Goal: Task Accomplishment & Management: Complete application form

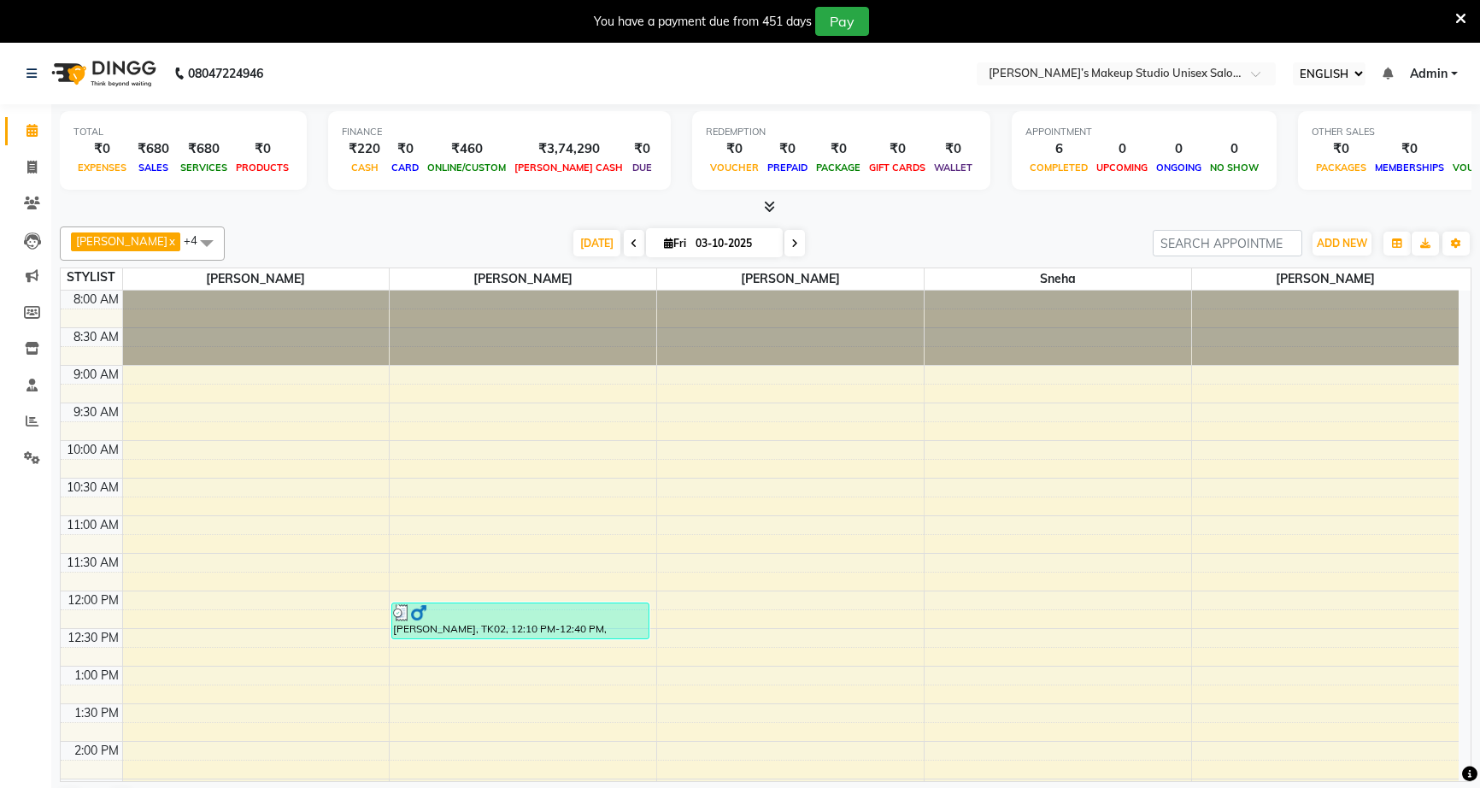
select select "ec"
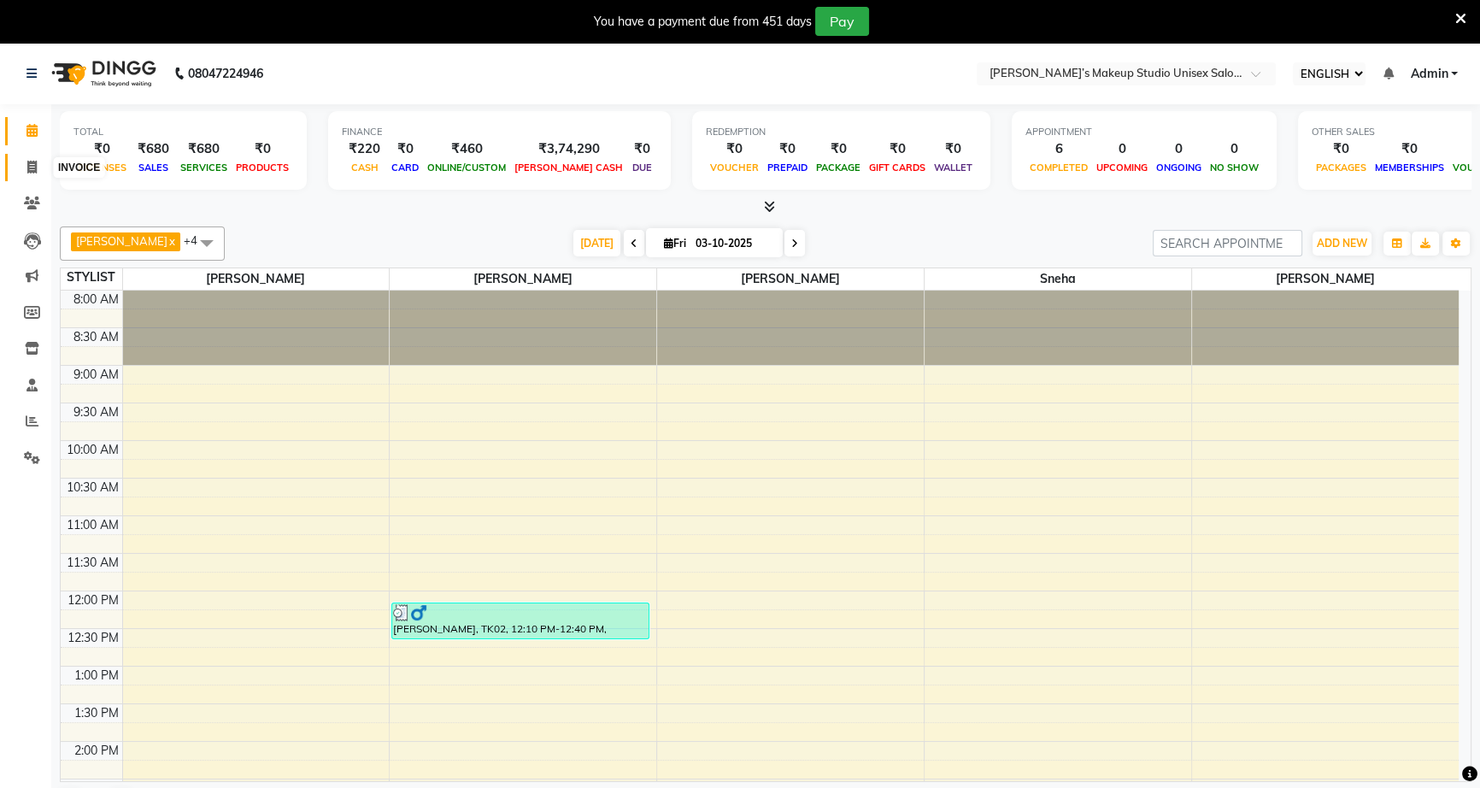
click at [30, 169] on icon at bounding box center [31, 167] width 9 height 13
select select "6543"
select select "service"
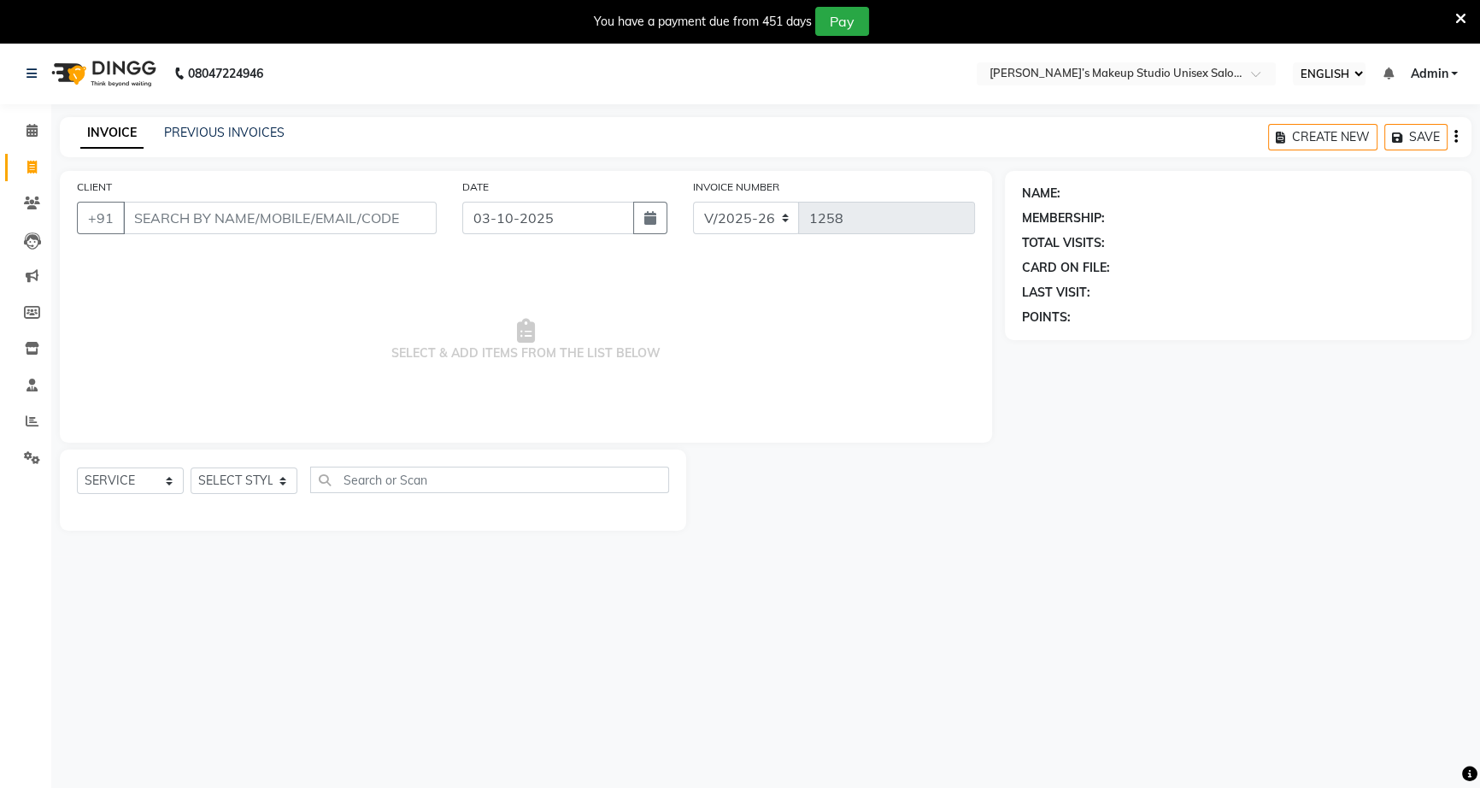
click at [260, 209] on input "CLIENT" at bounding box center [280, 218] width 314 height 32
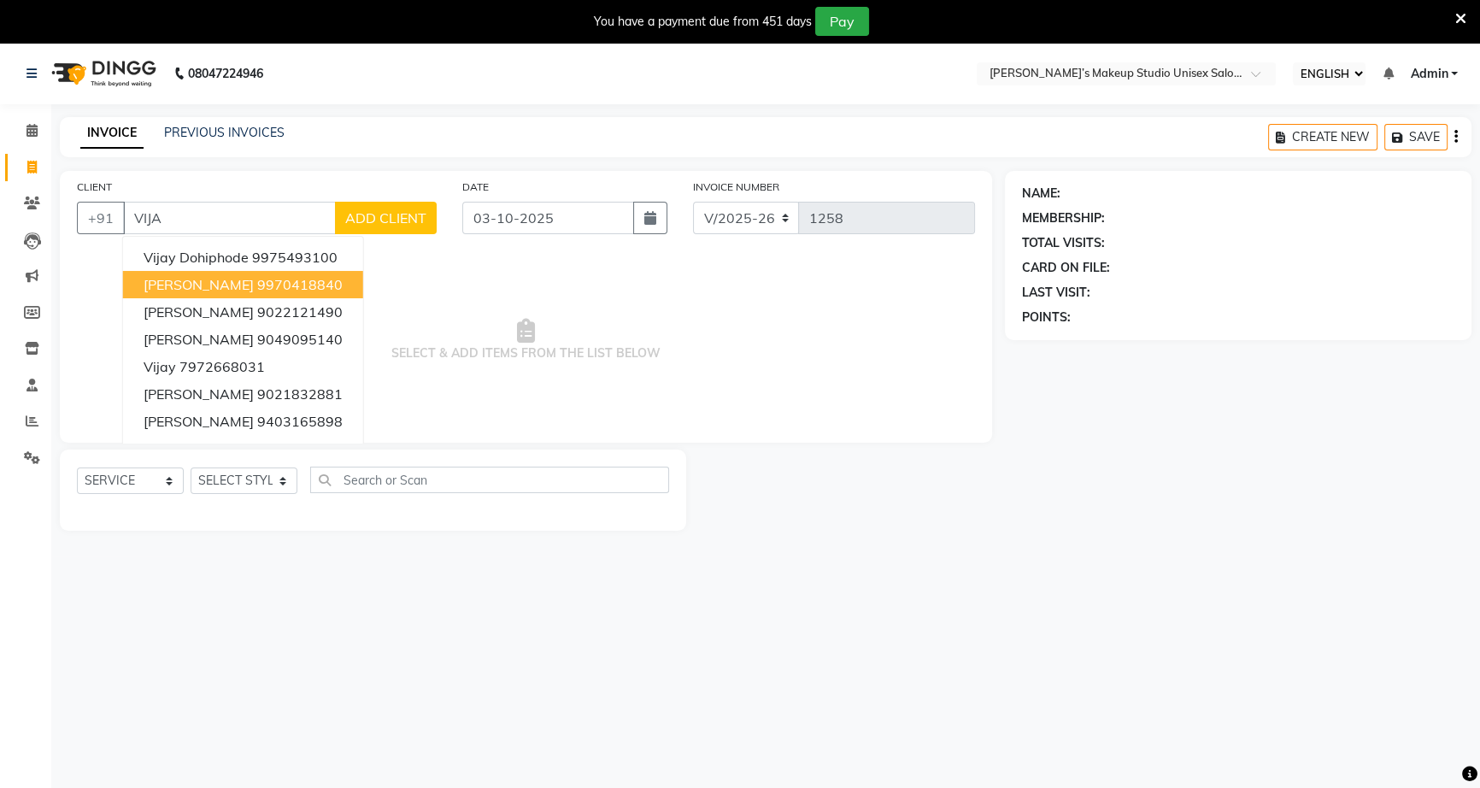
click at [219, 294] on button "[PERSON_NAME] 9970418840" at bounding box center [243, 284] width 240 height 27
type input "9970418840"
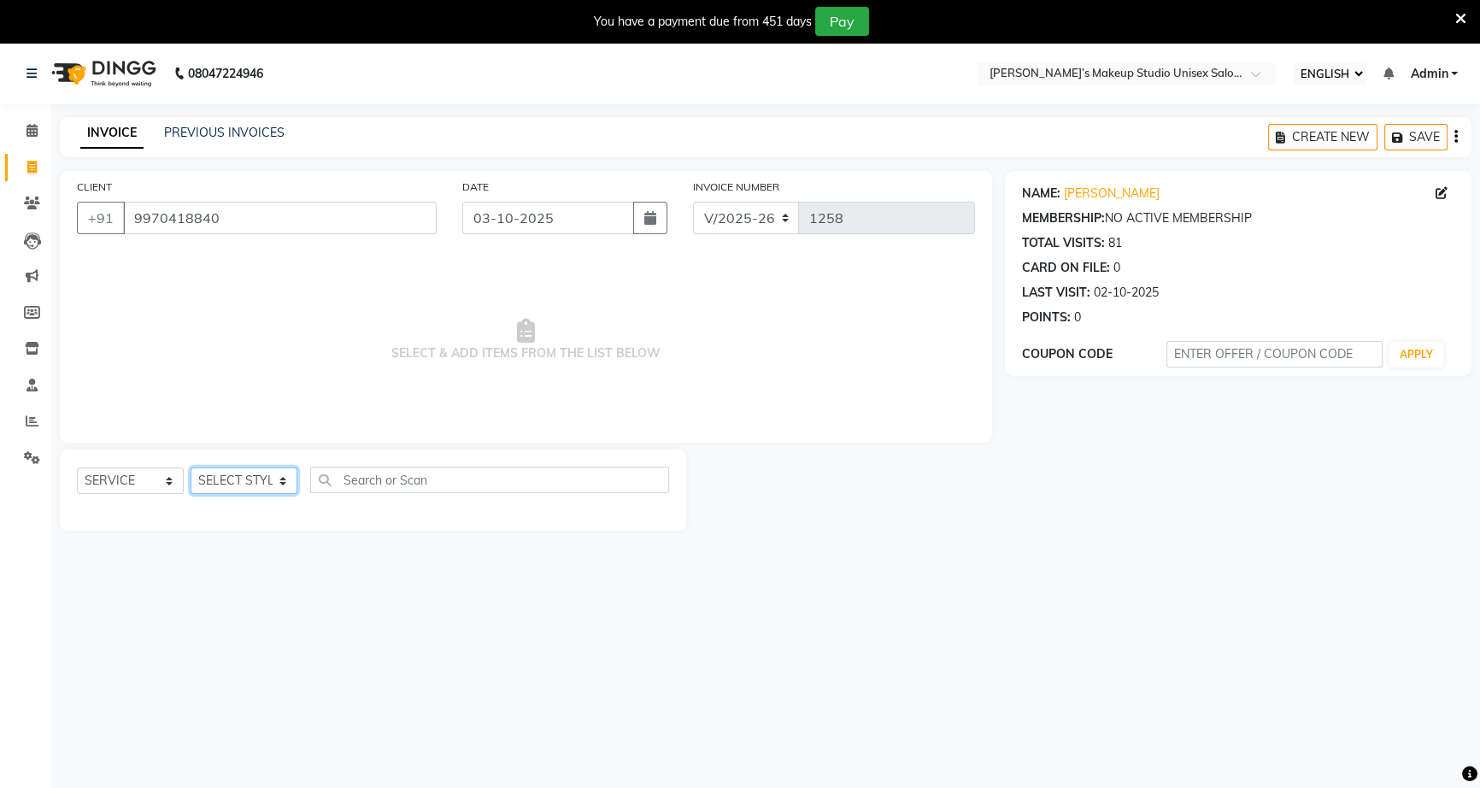
click at [280, 478] on select "SELECT STYLIST [PERSON_NAME] [PERSON_NAME] [PERSON_NAME] [PERSON_NAME] rekha [P…" at bounding box center [244, 481] width 107 height 26
select select "89140"
click at [191, 468] on select "SELECT STYLIST [PERSON_NAME] [PERSON_NAME] [PERSON_NAME] [PERSON_NAME] rekha [P…" at bounding box center [244, 481] width 107 height 26
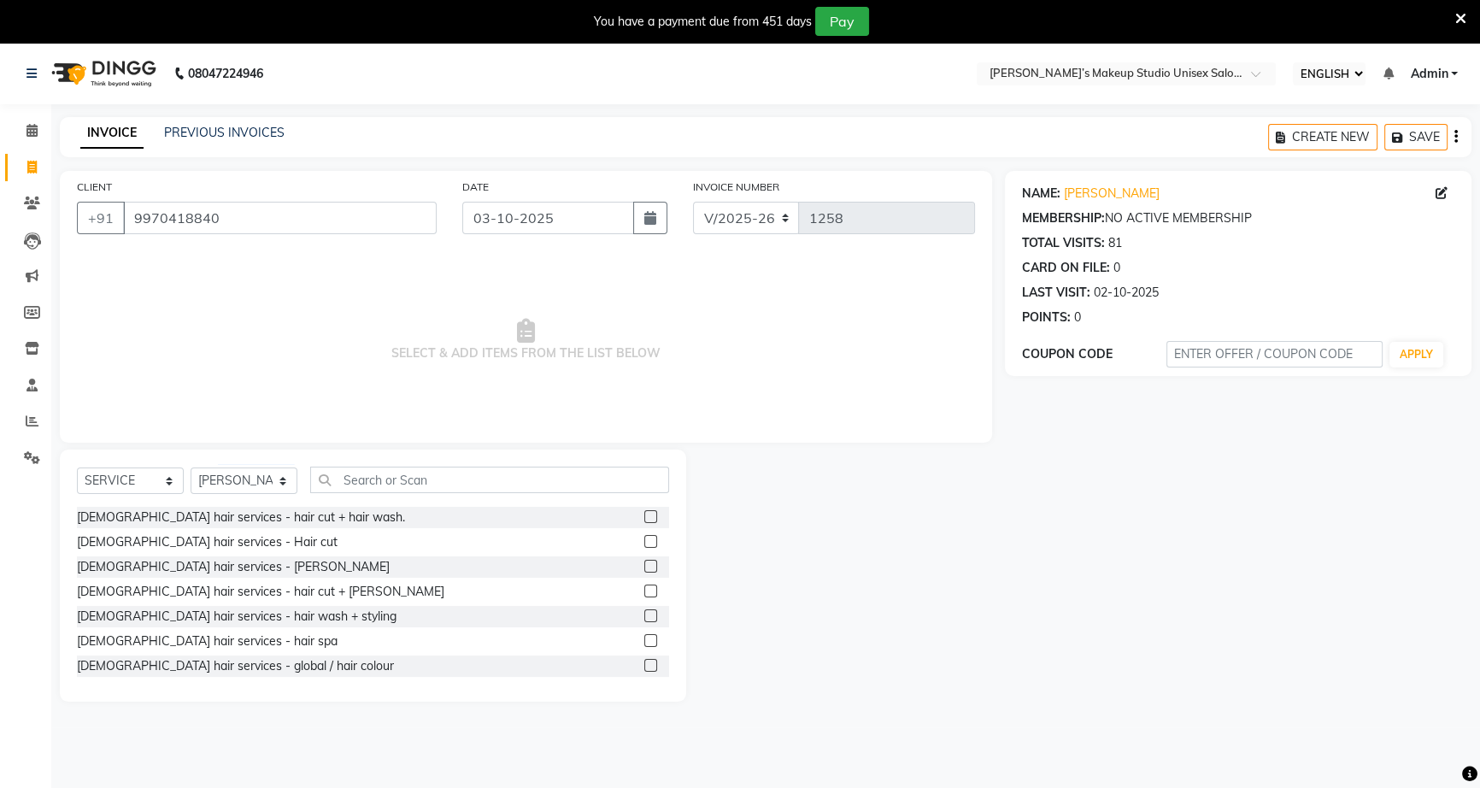
click at [645, 539] on label at bounding box center [651, 541] width 13 height 13
click at [645, 539] on input "checkbox" at bounding box center [650, 542] width 11 height 11
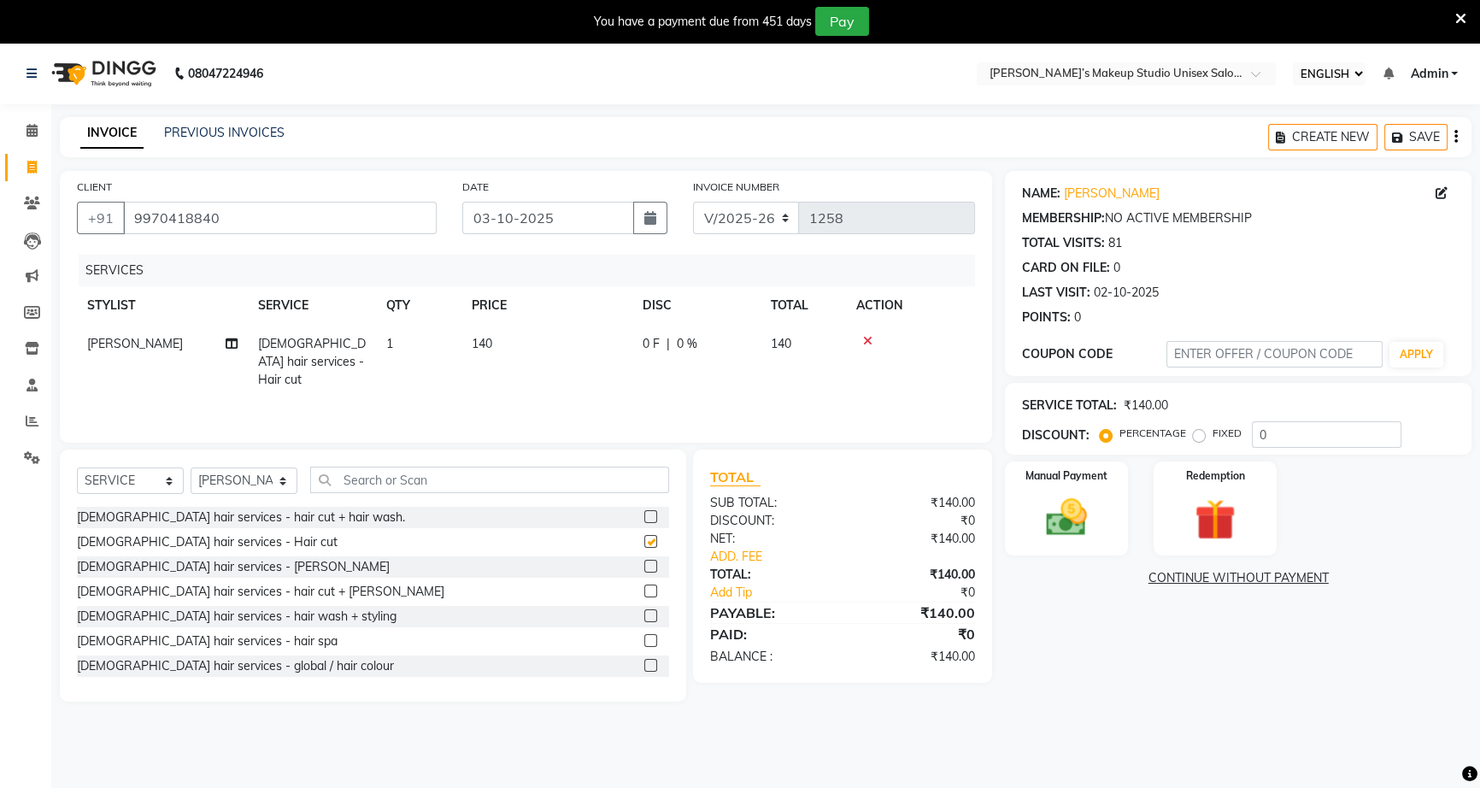
checkbox input "false"
click at [645, 563] on label at bounding box center [651, 566] width 13 height 13
click at [645, 563] on input "checkbox" at bounding box center [650, 567] width 11 height 11
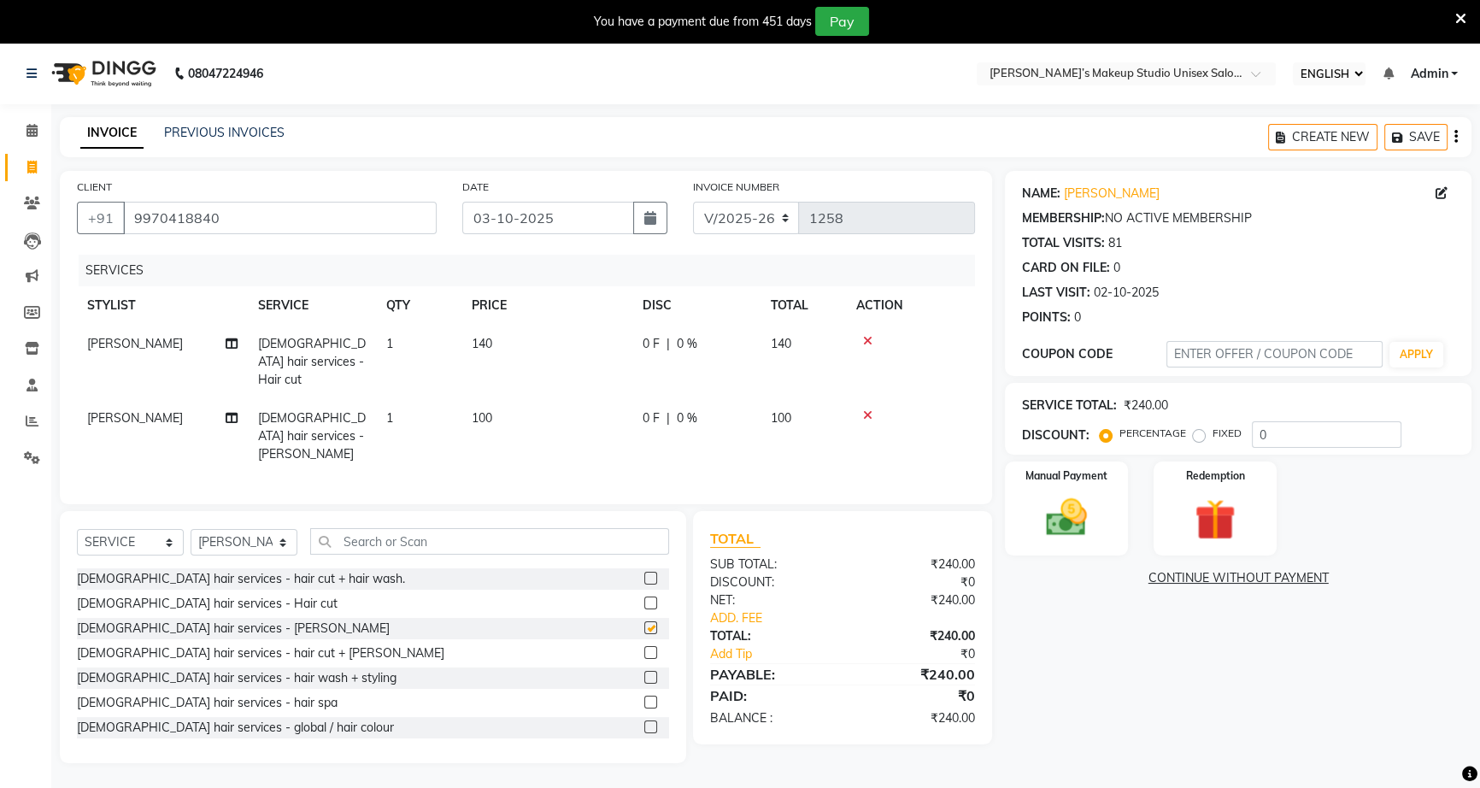
checkbox input "false"
click at [661, 337] on div "0 F | 0 %" at bounding box center [697, 344] width 108 height 18
select select "89140"
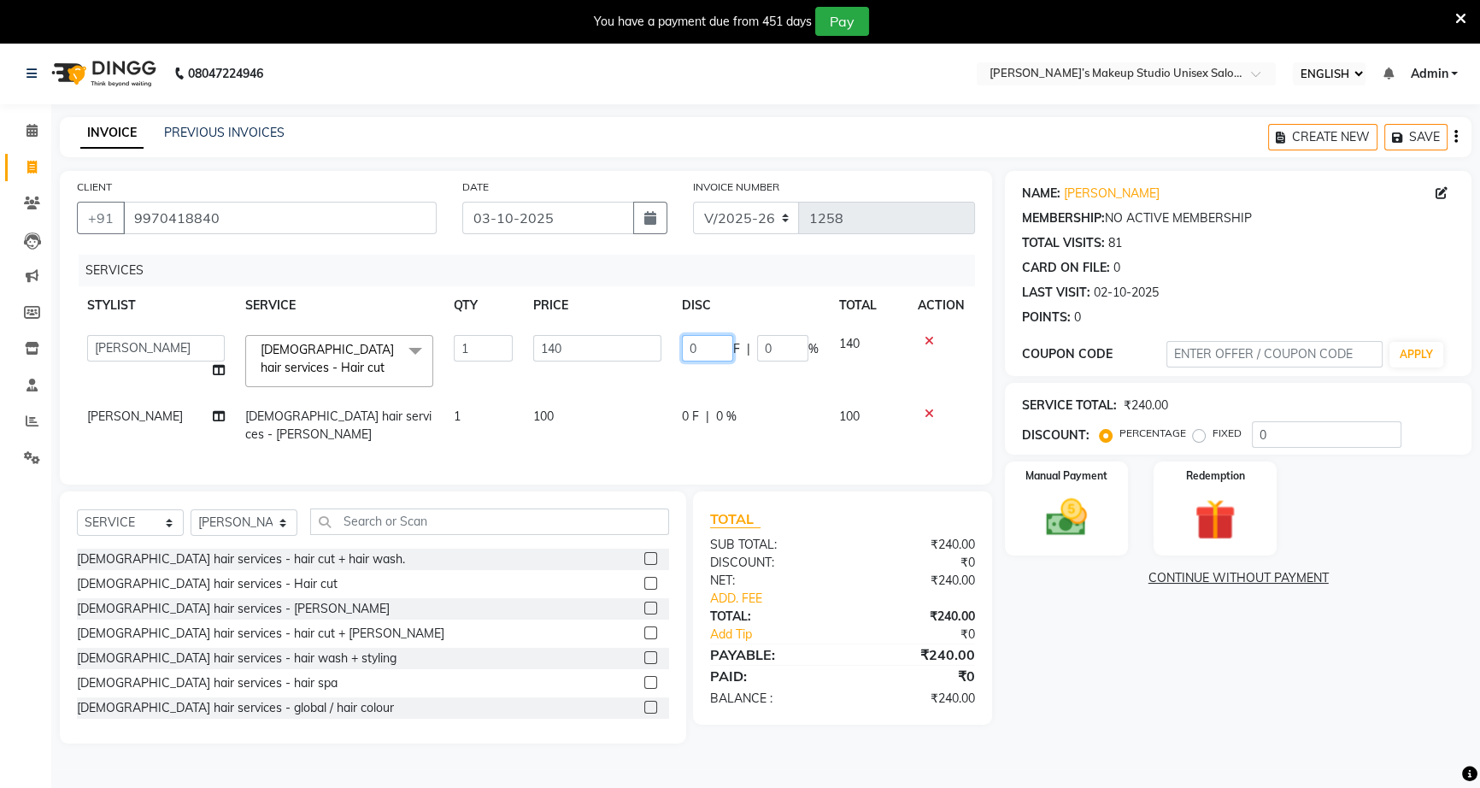
click at [690, 345] on input "0" at bounding box center [707, 348] width 51 height 26
type input "40"
click at [693, 417] on td "0 F | 0 %" at bounding box center [750, 425] width 157 height 56
select select "89140"
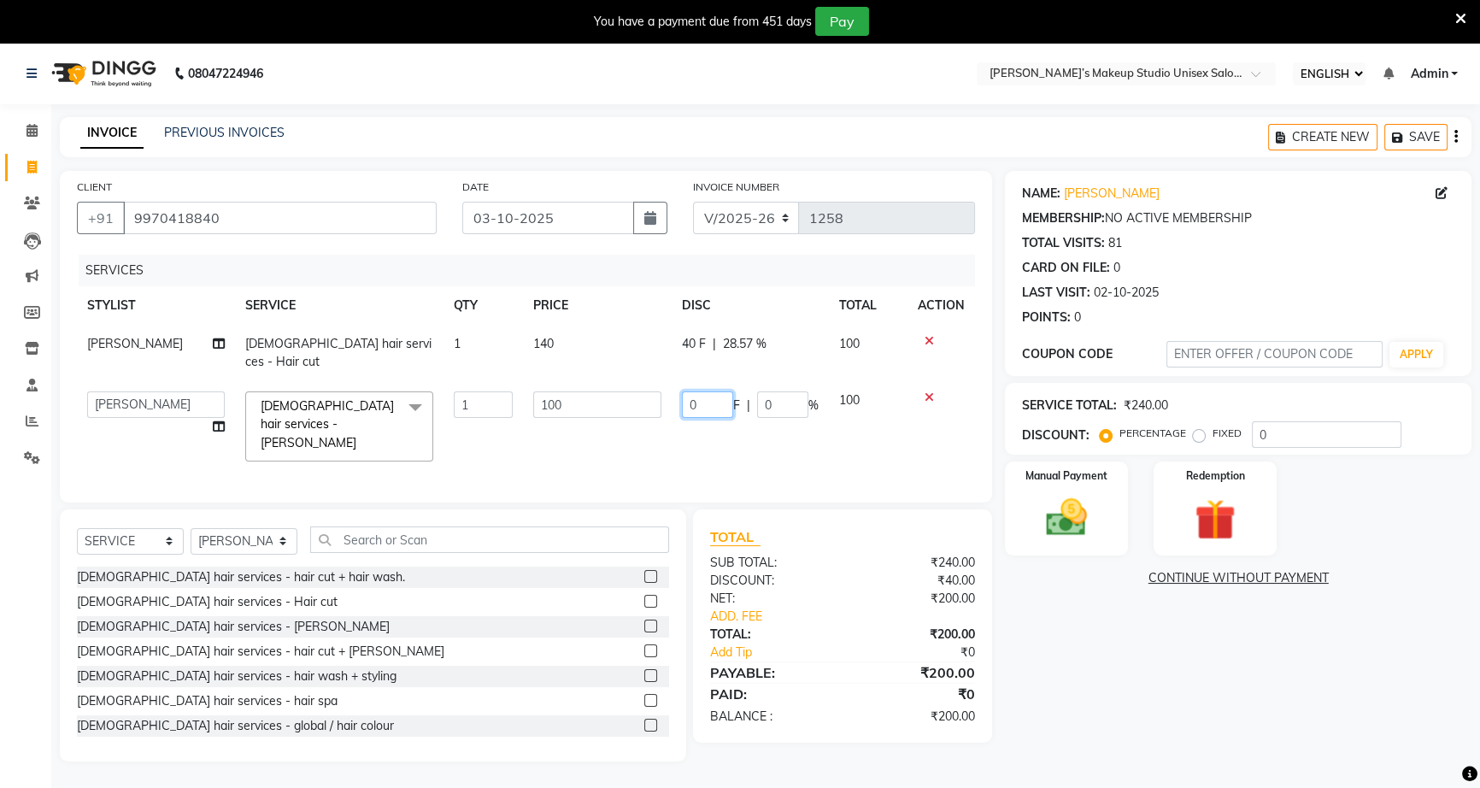
click at [687, 391] on input "0" at bounding box center [707, 404] width 51 height 26
type input "40"
click at [1094, 712] on div "NAME: [PERSON_NAME] MEMBERSHIP: NO ACTIVE MEMBERSHIP TOTAL VISITS: 81 CARD ON F…" at bounding box center [1245, 466] width 480 height 591
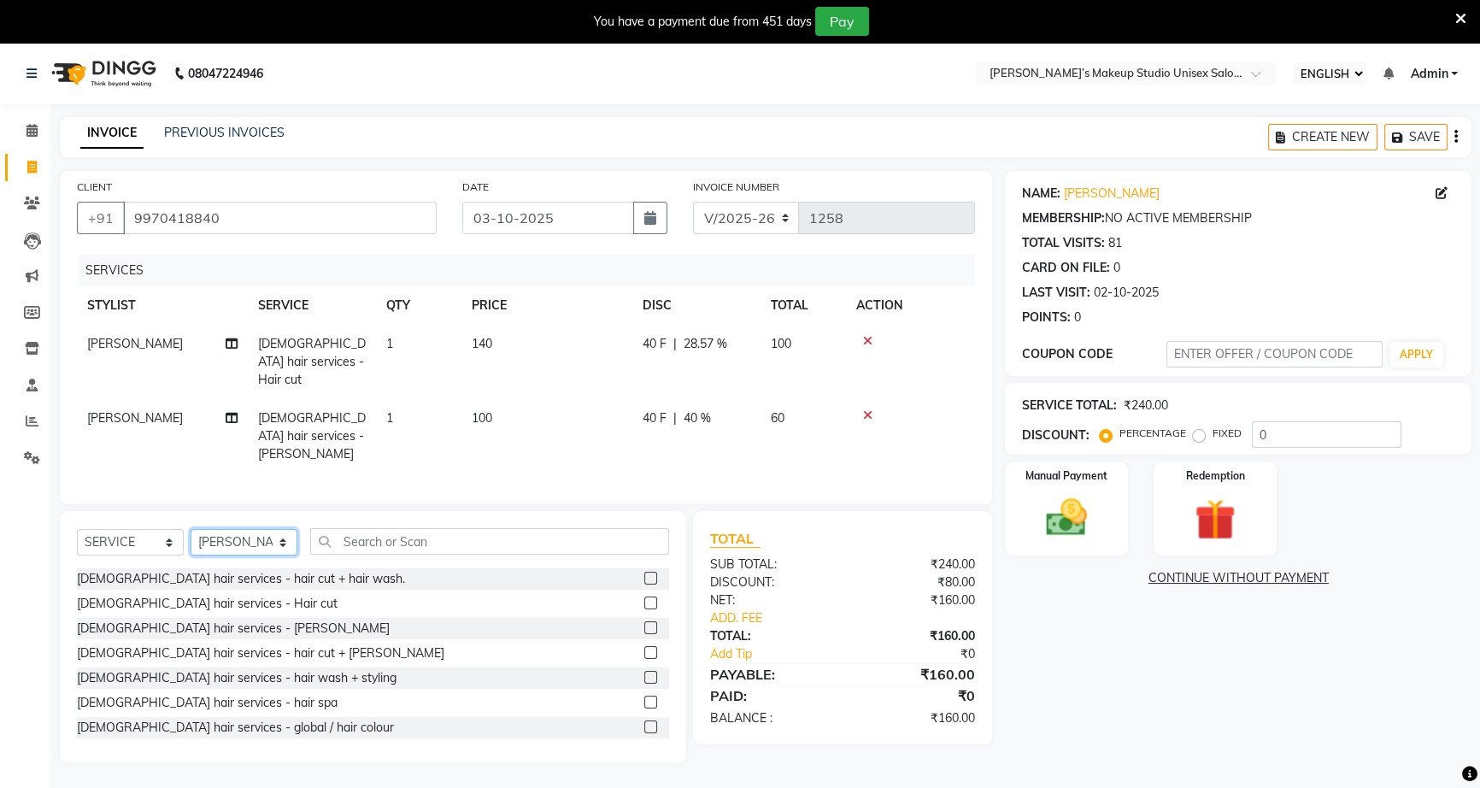
click at [260, 529] on select "SELECT STYLIST [PERSON_NAME] [PERSON_NAME] [PERSON_NAME] [PERSON_NAME] rekha [P…" at bounding box center [244, 542] width 107 height 26
select select "60553"
click at [191, 529] on select "SELECT STYLIST [PERSON_NAME] [PERSON_NAME] [PERSON_NAME] [PERSON_NAME] rekha [P…" at bounding box center [244, 542] width 107 height 26
click at [645, 597] on label at bounding box center [651, 603] width 13 height 13
click at [645, 598] on input "checkbox" at bounding box center [650, 603] width 11 height 11
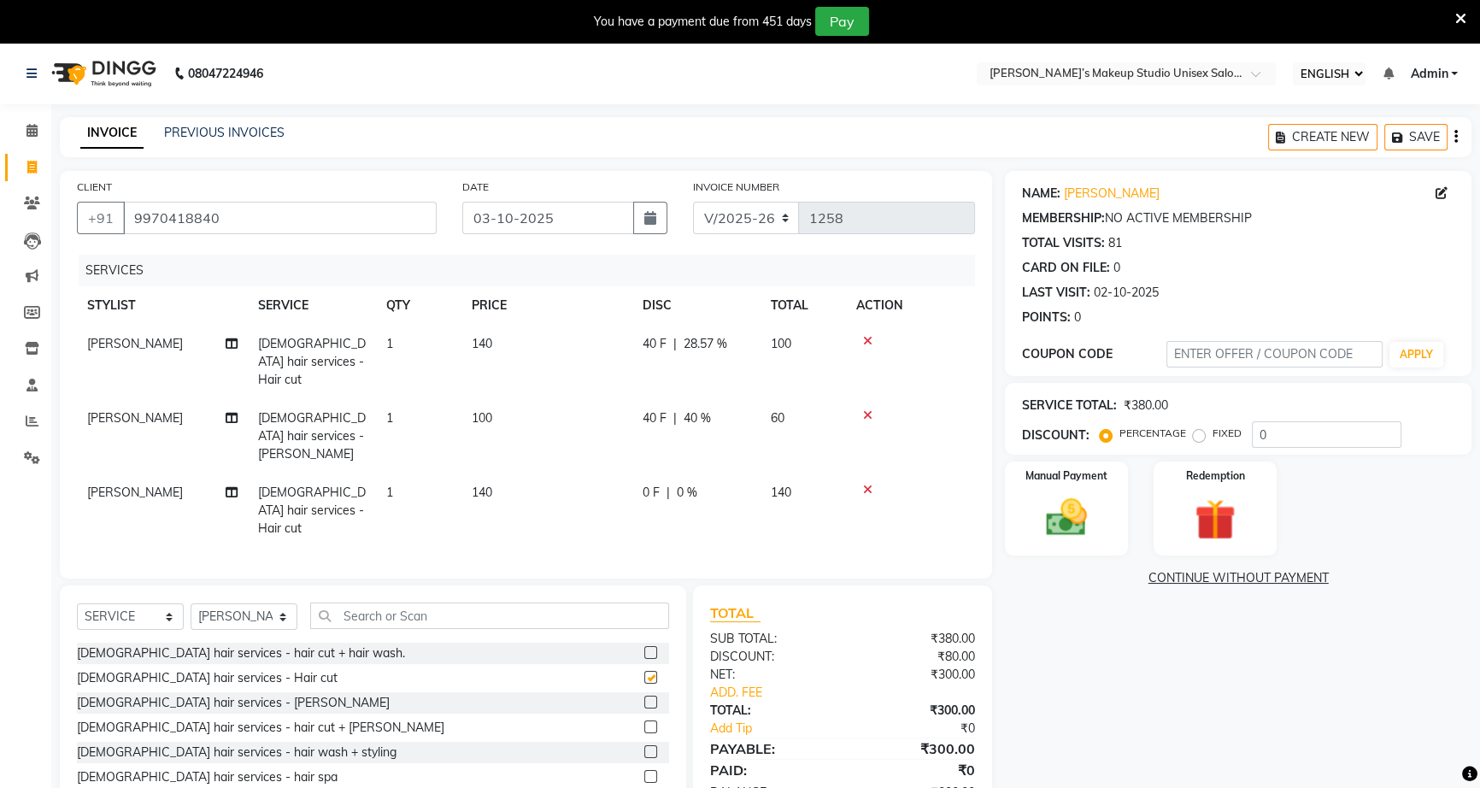
checkbox input "false"
click at [650, 484] on span "0 F" at bounding box center [651, 493] width 17 height 18
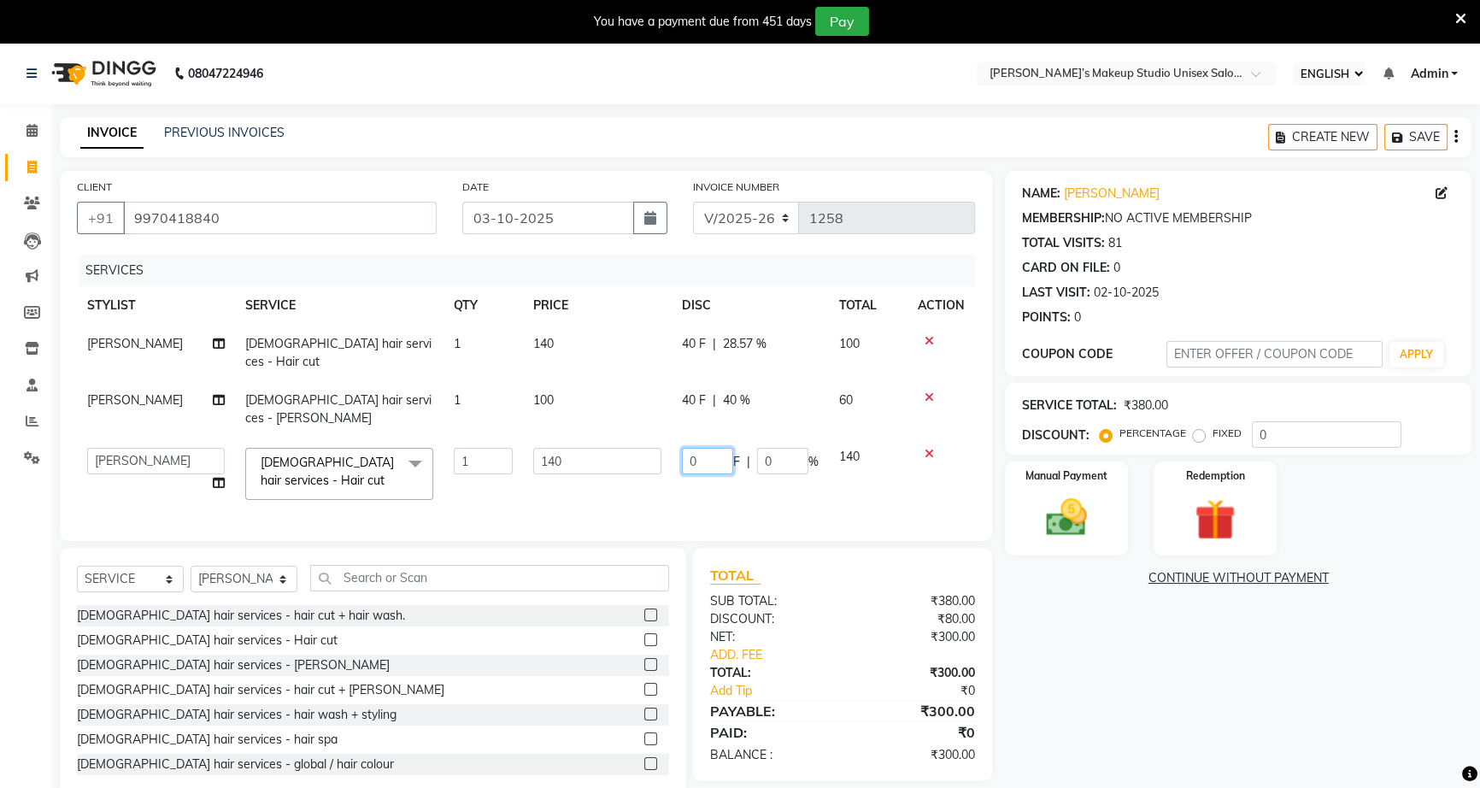
click at [686, 448] on input "0" at bounding box center [707, 461] width 51 height 26
type input "40"
click at [1102, 587] on div "NAME: [PERSON_NAME] MEMBERSHIP: NO ACTIVE MEMBERSHIP TOTAL VISITS: 81 CARD ON F…" at bounding box center [1245, 485] width 480 height 629
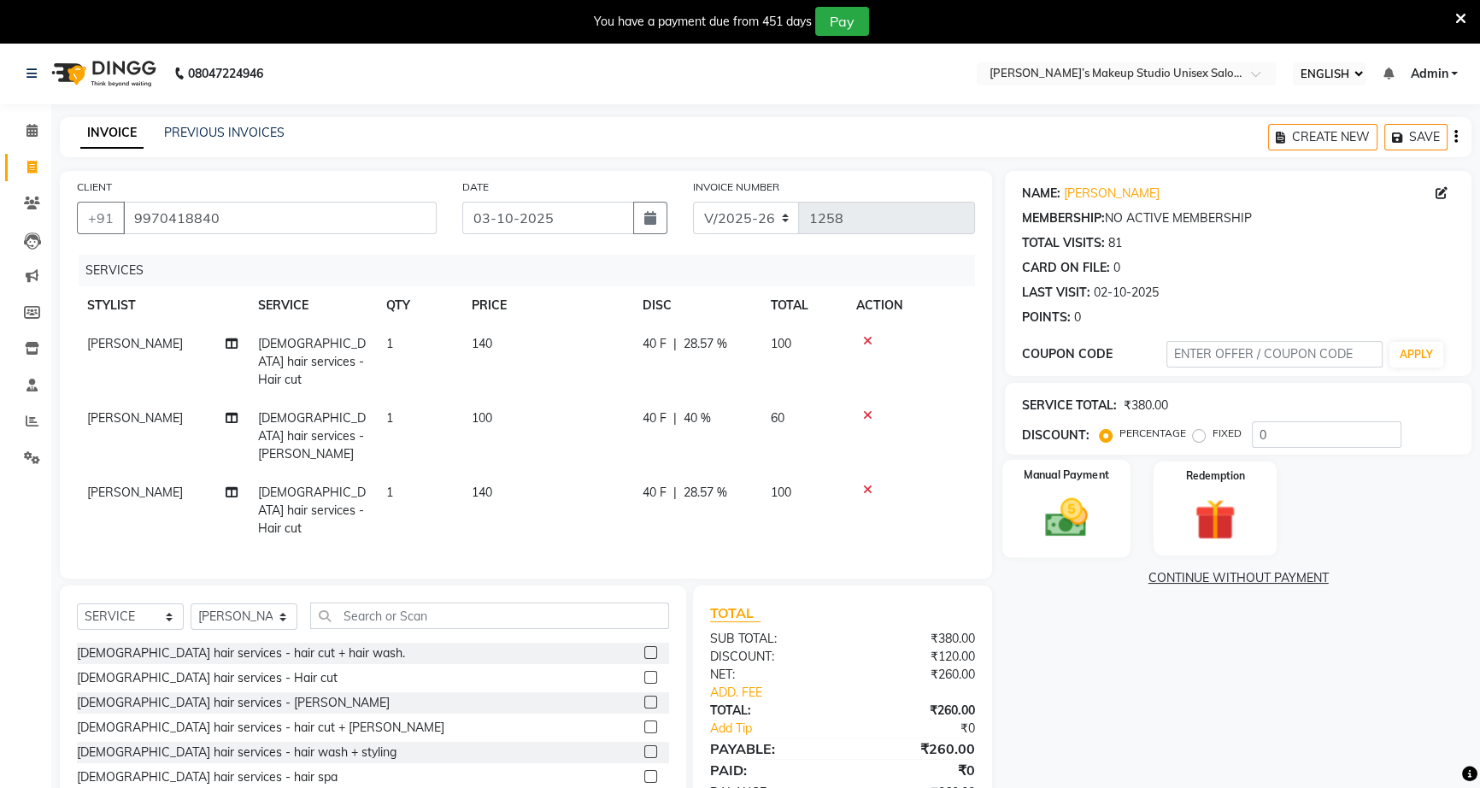
click at [1064, 507] on img at bounding box center [1067, 517] width 69 height 49
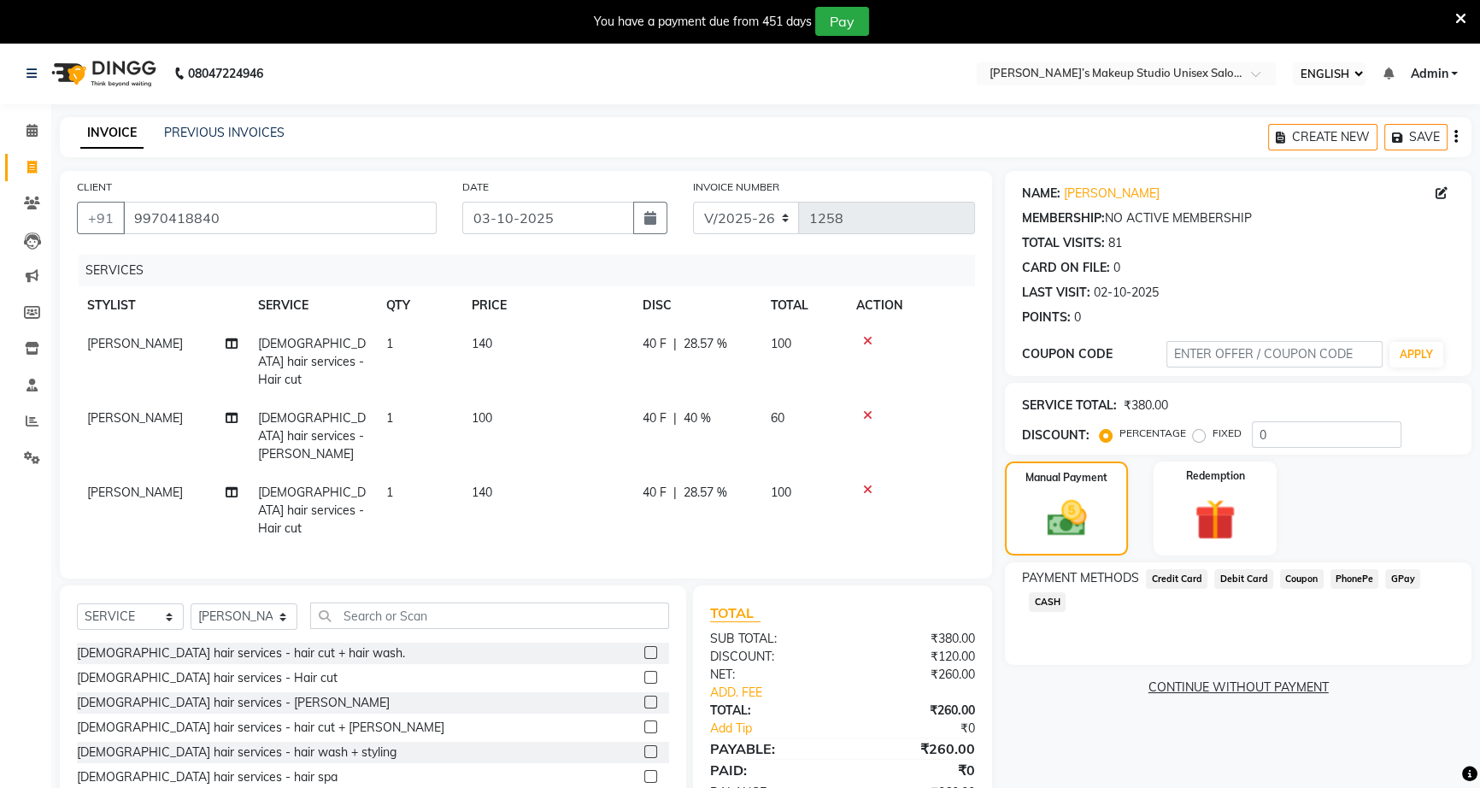
click at [1051, 602] on span "CASH" at bounding box center [1047, 602] width 37 height 20
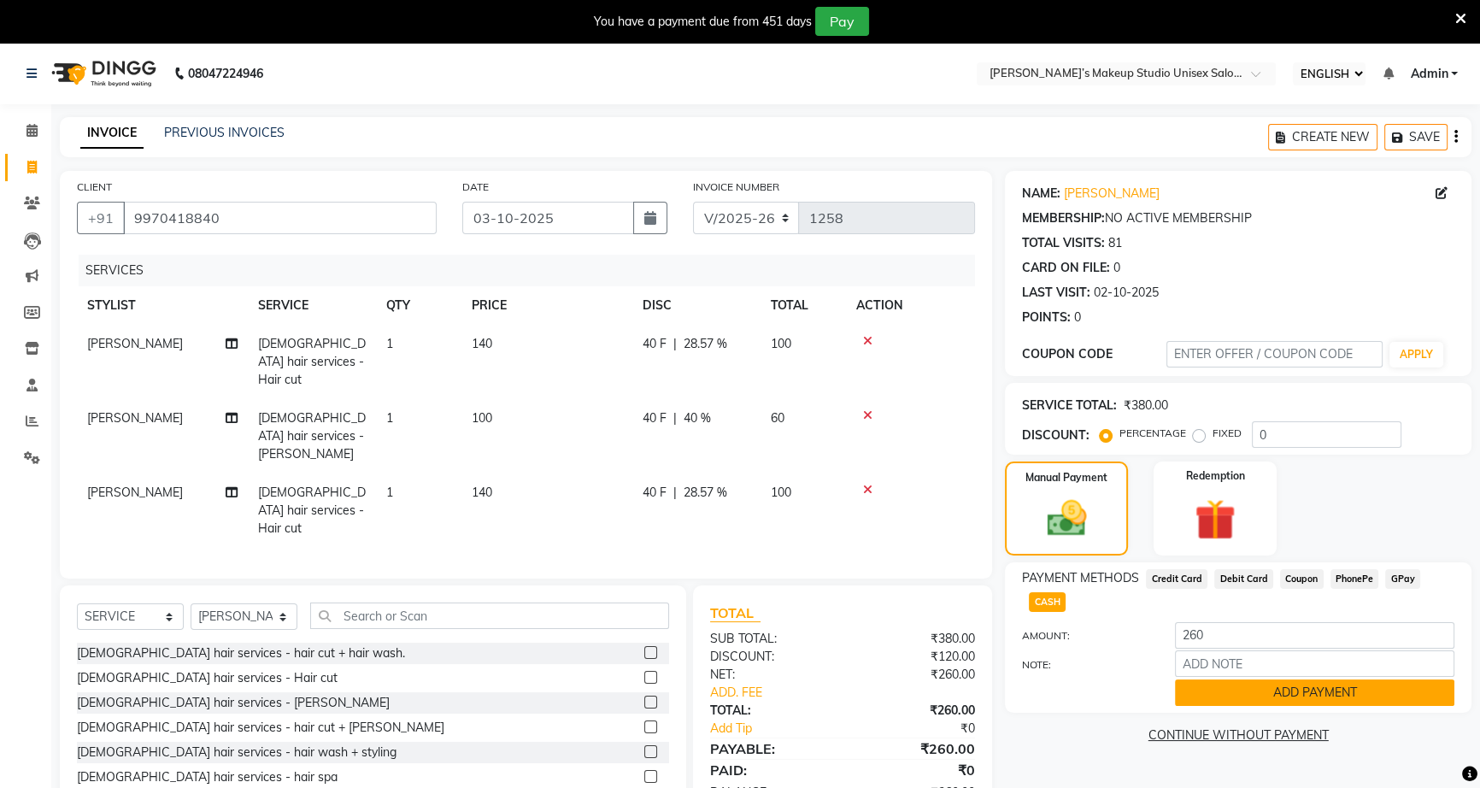
click at [1274, 692] on button "ADD PAYMENT" at bounding box center [1315, 693] width 280 height 26
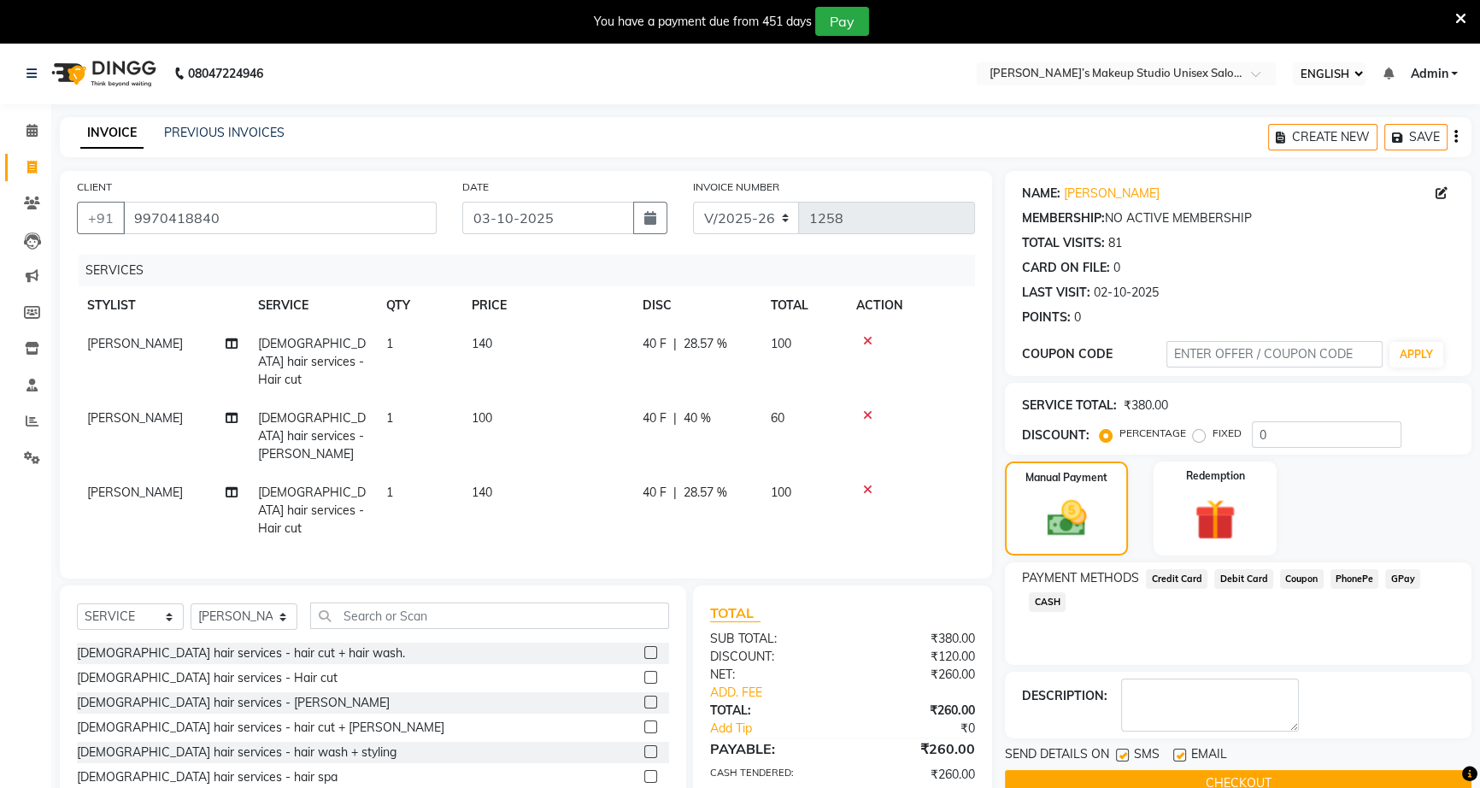
click at [1290, 781] on button "CHECKOUT" at bounding box center [1238, 783] width 467 height 26
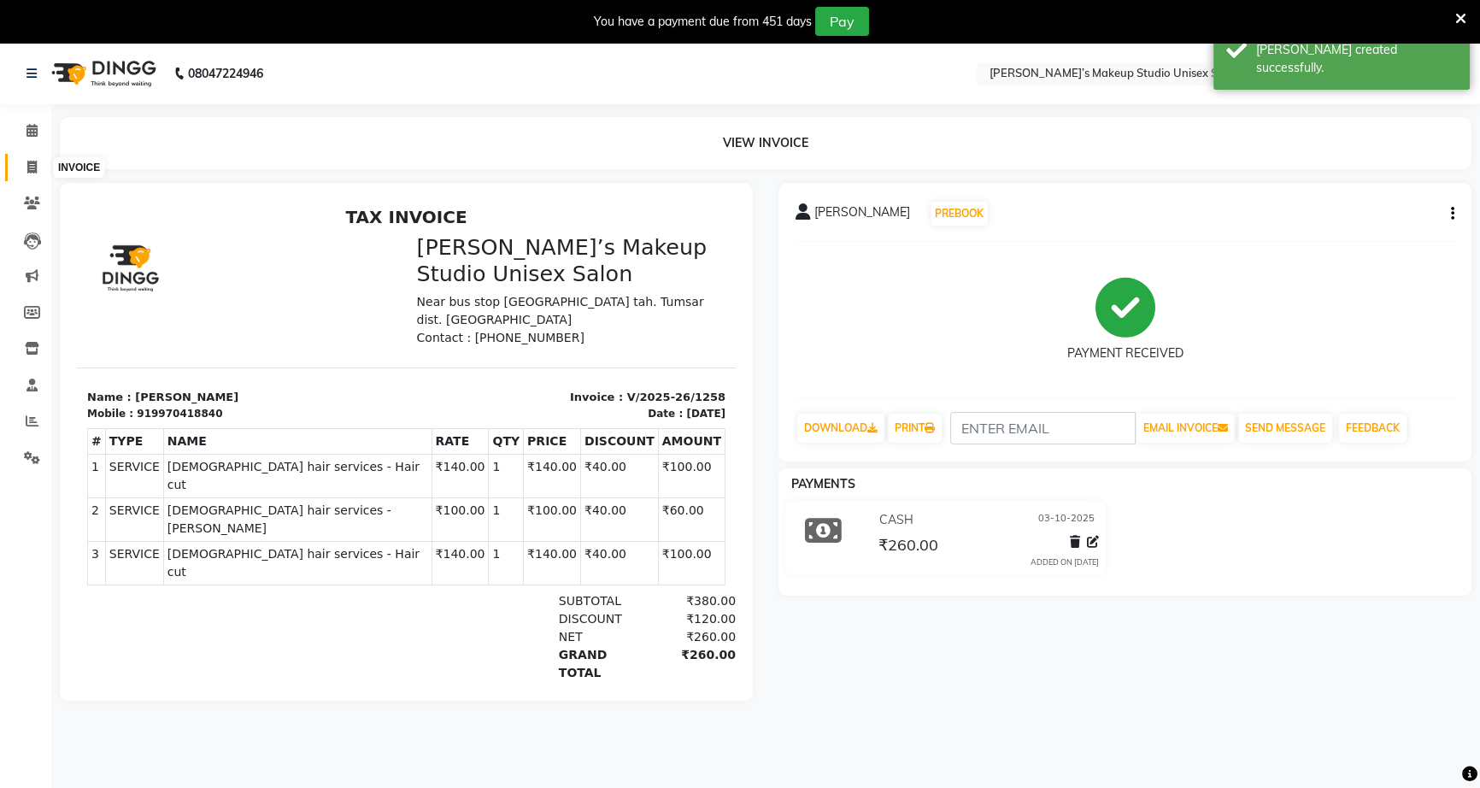
click at [20, 171] on span at bounding box center [32, 168] width 30 height 20
select select "6543"
select select "service"
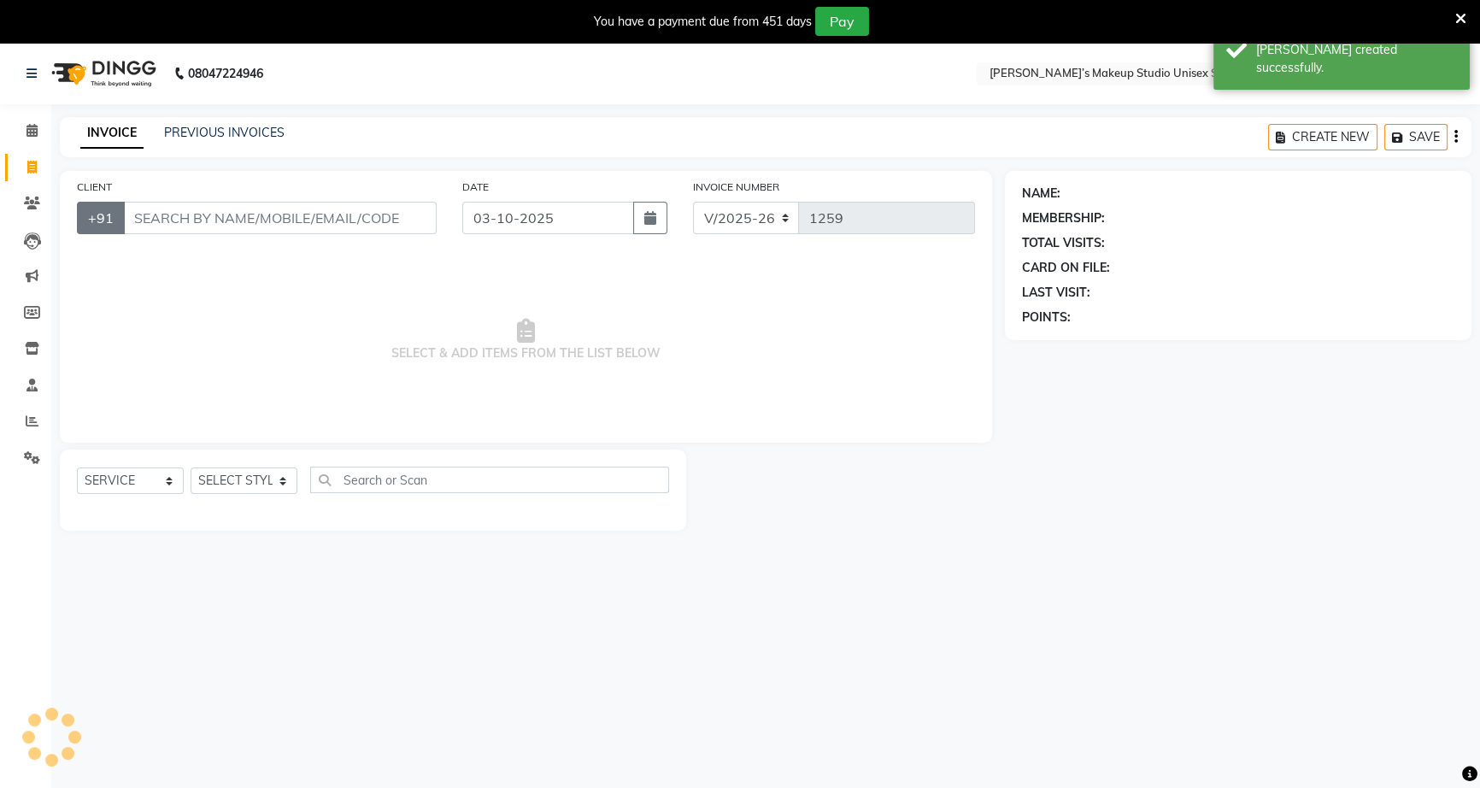
scroll to position [43, 0]
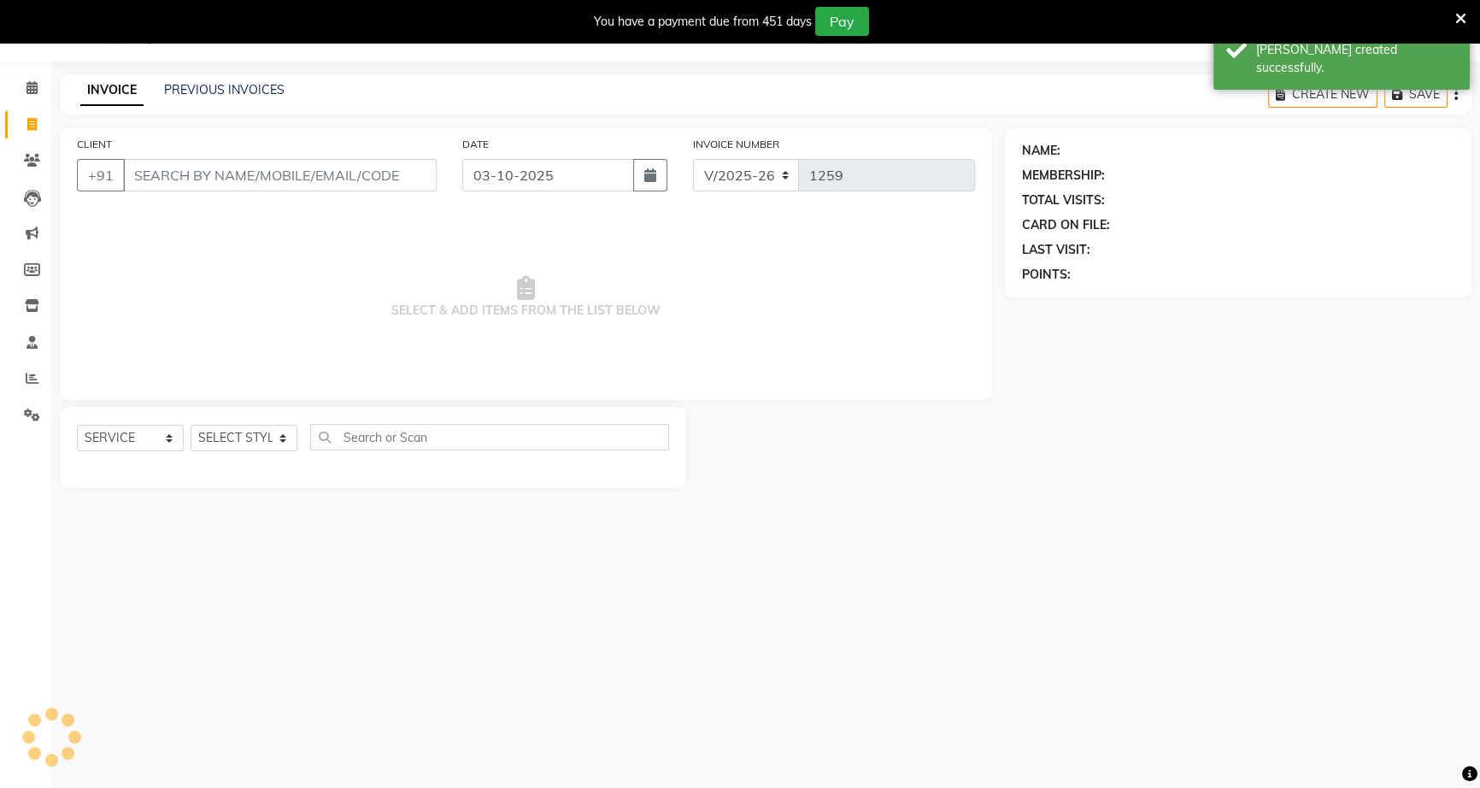
click at [146, 174] on input "CLIENT" at bounding box center [280, 175] width 314 height 32
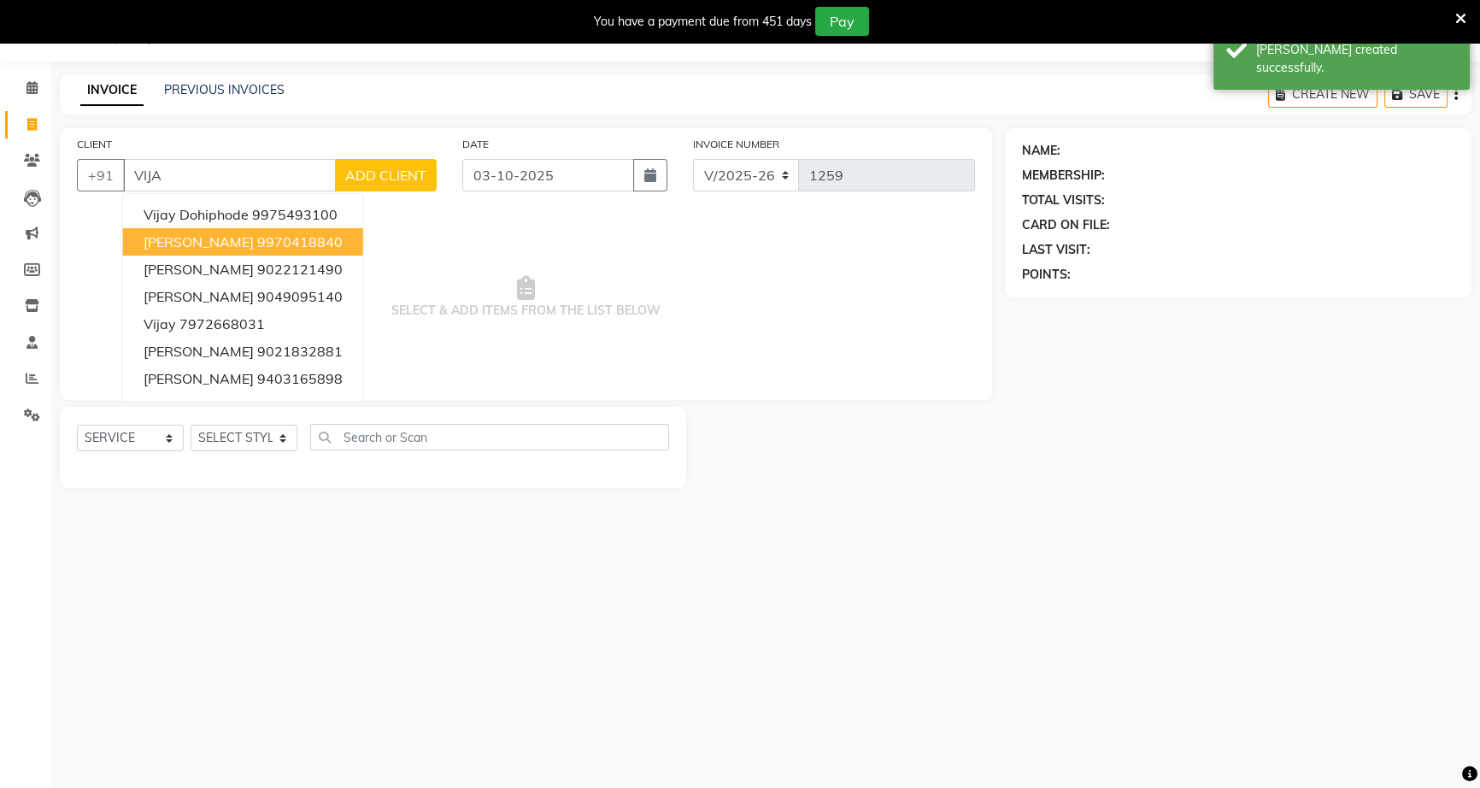
click at [303, 238] on ngb-highlight "9970418840" at bounding box center [299, 241] width 85 height 17
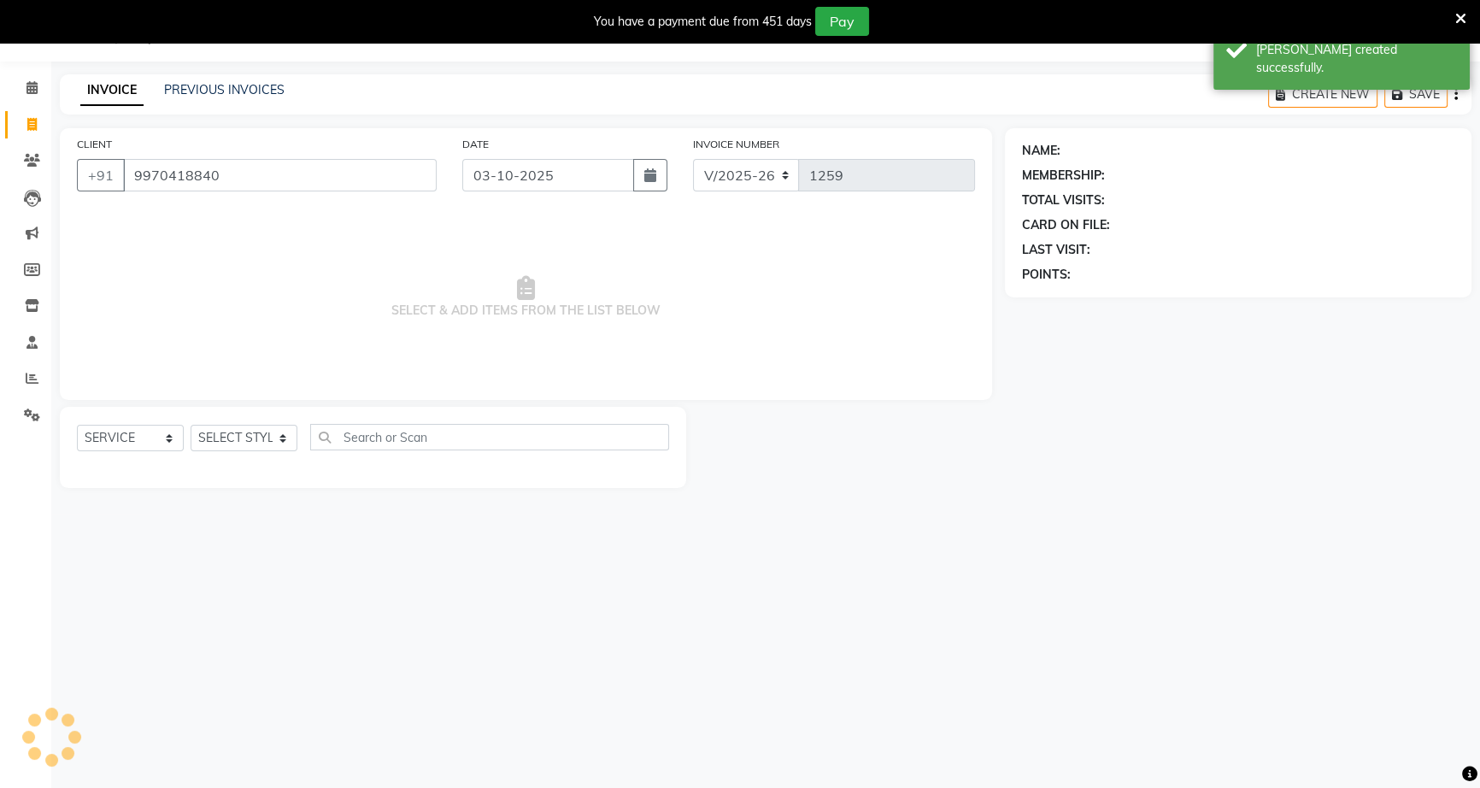
type input "9970418840"
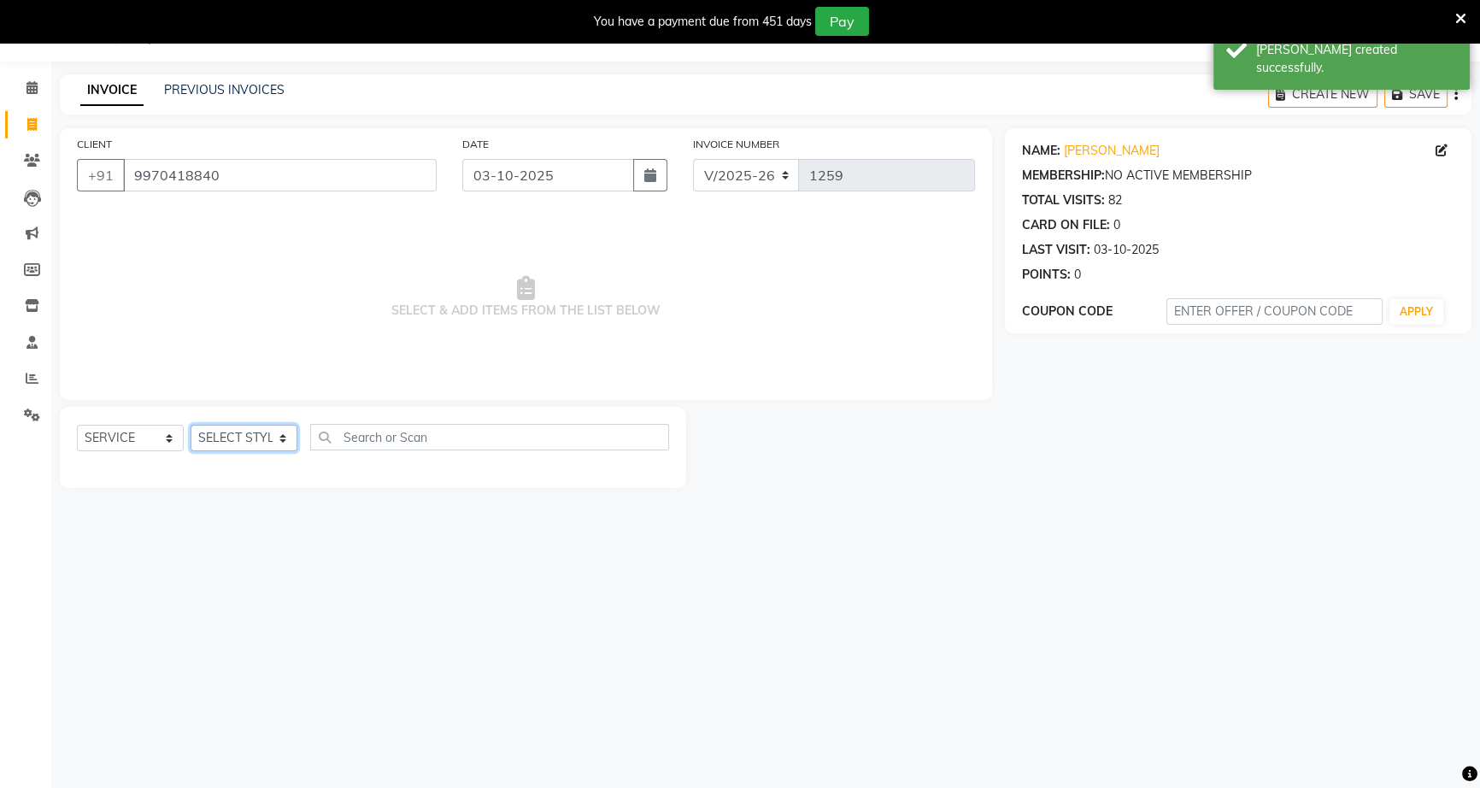
click at [250, 431] on select "SELECT STYLIST [PERSON_NAME] [PERSON_NAME] [PERSON_NAME] [PERSON_NAME] rekha [P…" at bounding box center [244, 438] width 107 height 26
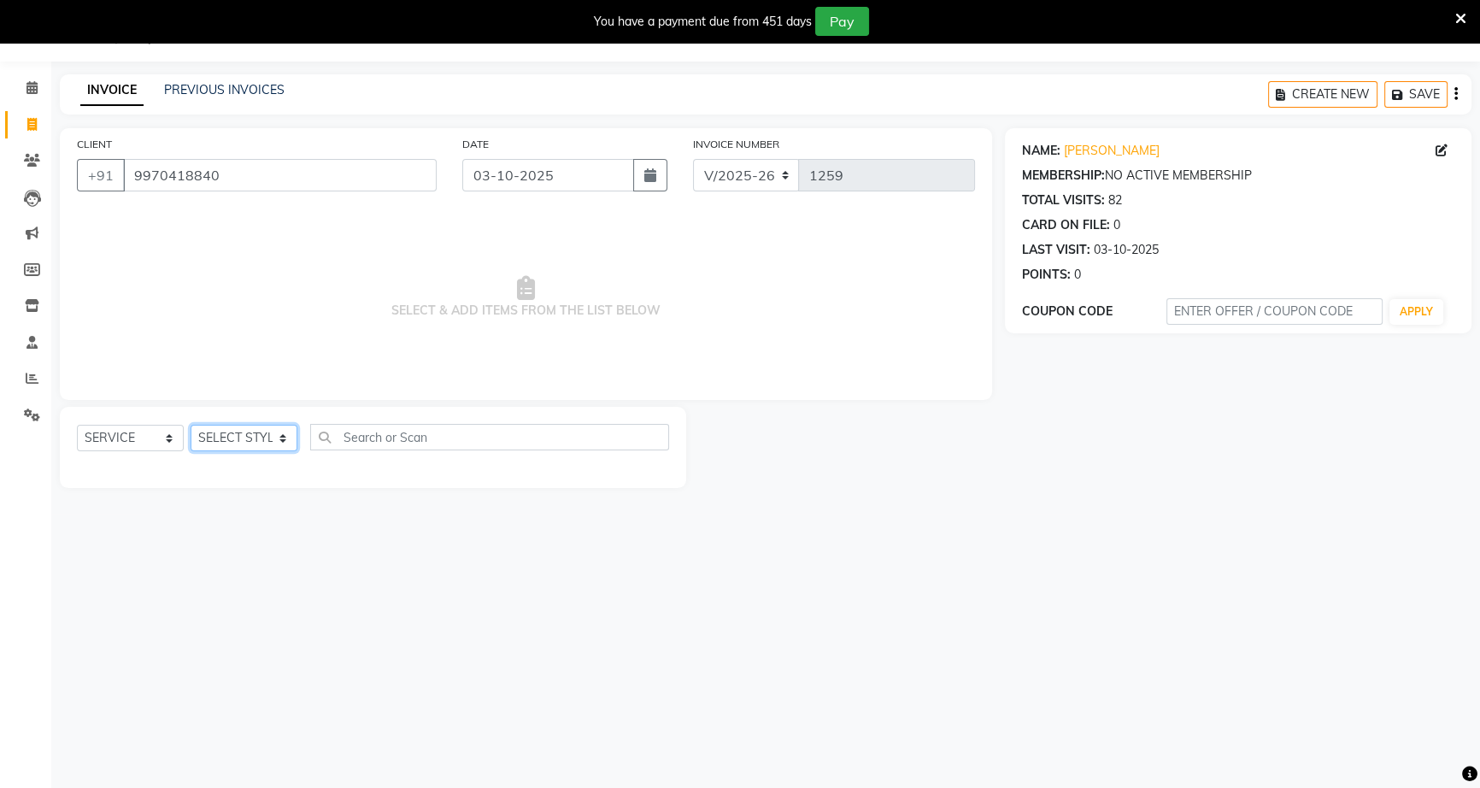
select select "60553"
click at [191, 425] on select "SELECT STYLIST [PERSON_NAME] [PERSON_NAME] [PERSON_NAME] [PERSON_NAME] rekha [P…" at bounding box center [244, 438] width 107 height 26
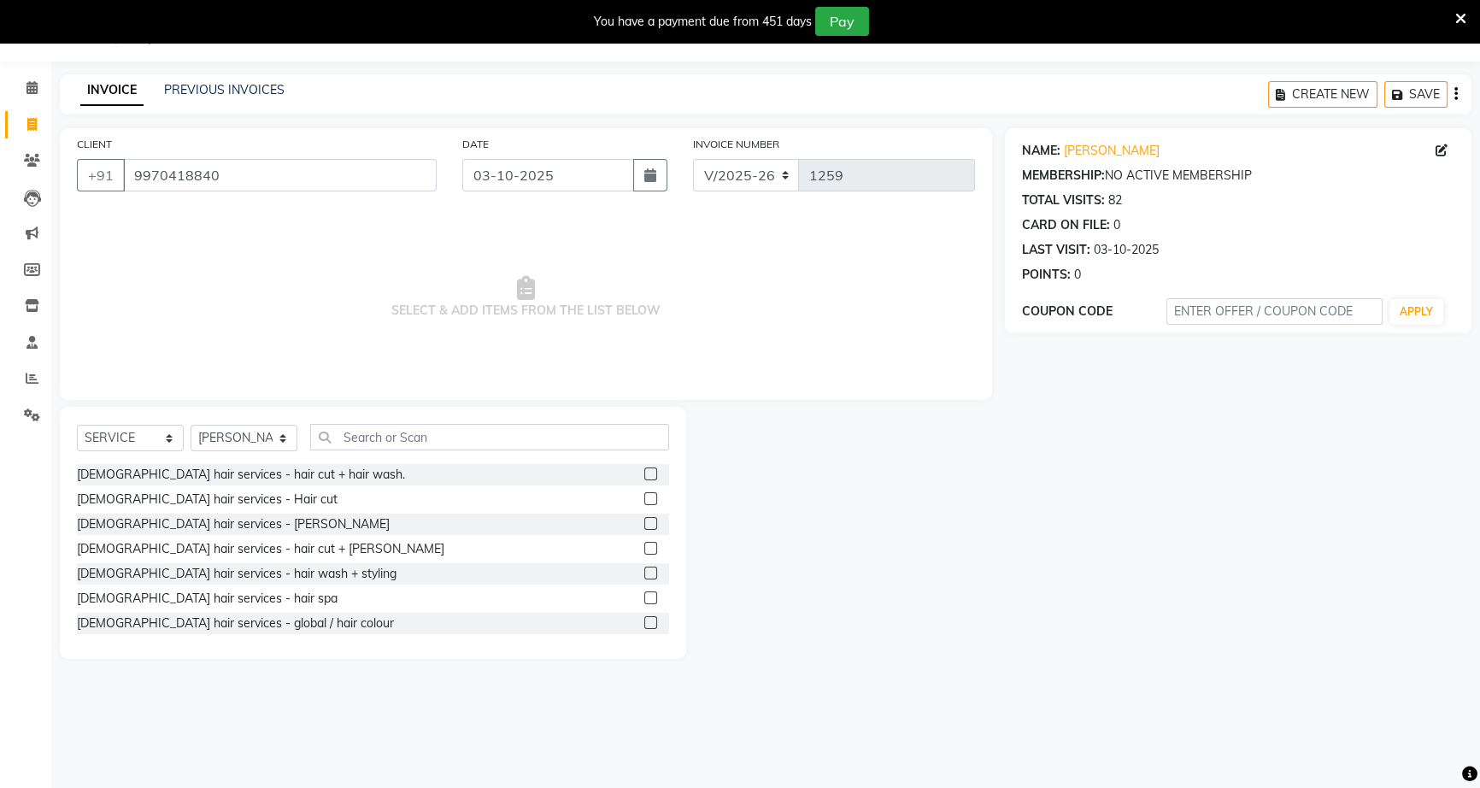
click at [645, 522] on label at bounding box center [651, 523] width 13 height 13
click at [645, 522] on input "checkbox" at bounding box center [650, 524] width 11 height 11
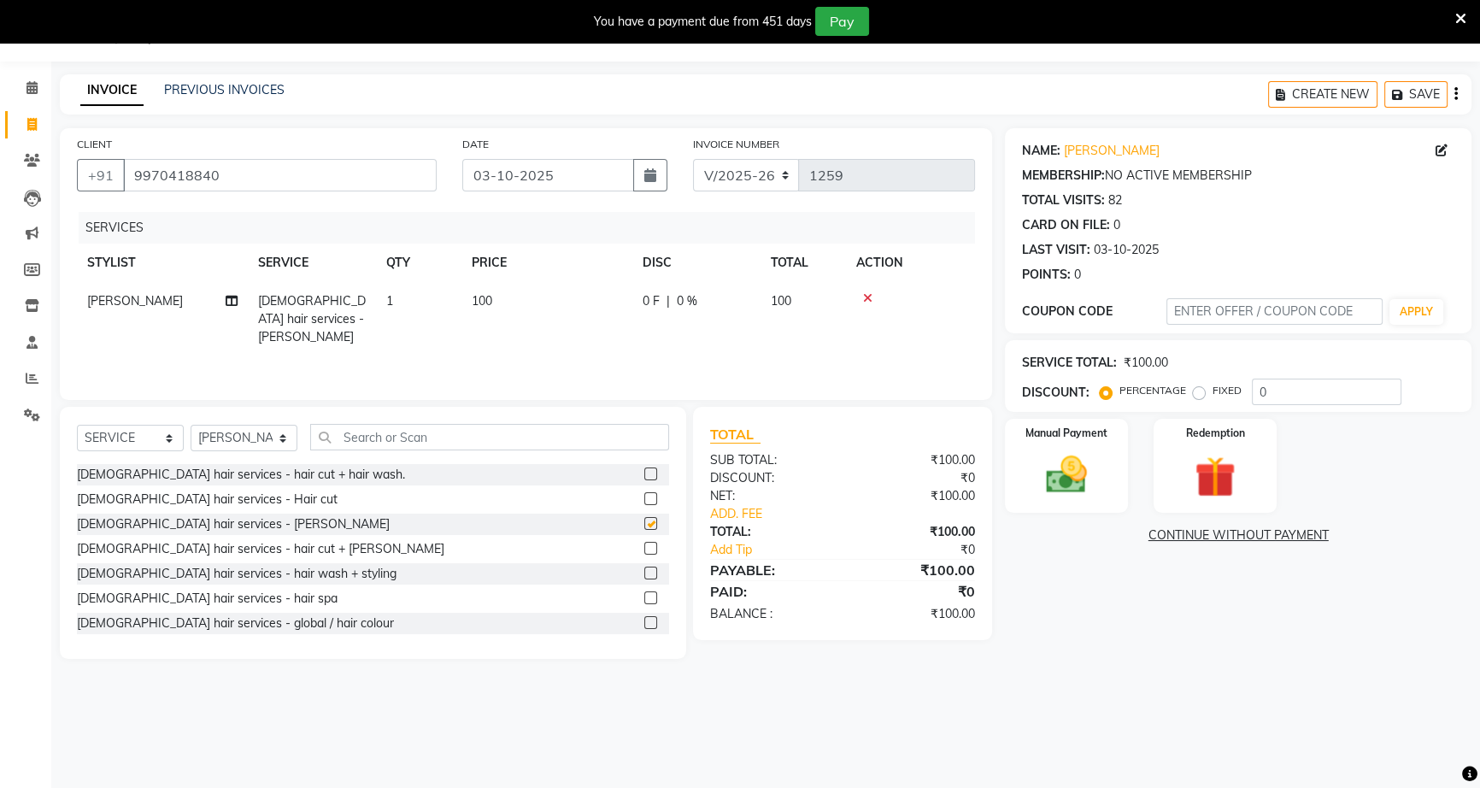
checkbox input "false"
click at [661, 304] on div "0 F | 0 %" at bounding box center [697, 301] width 108 height 18
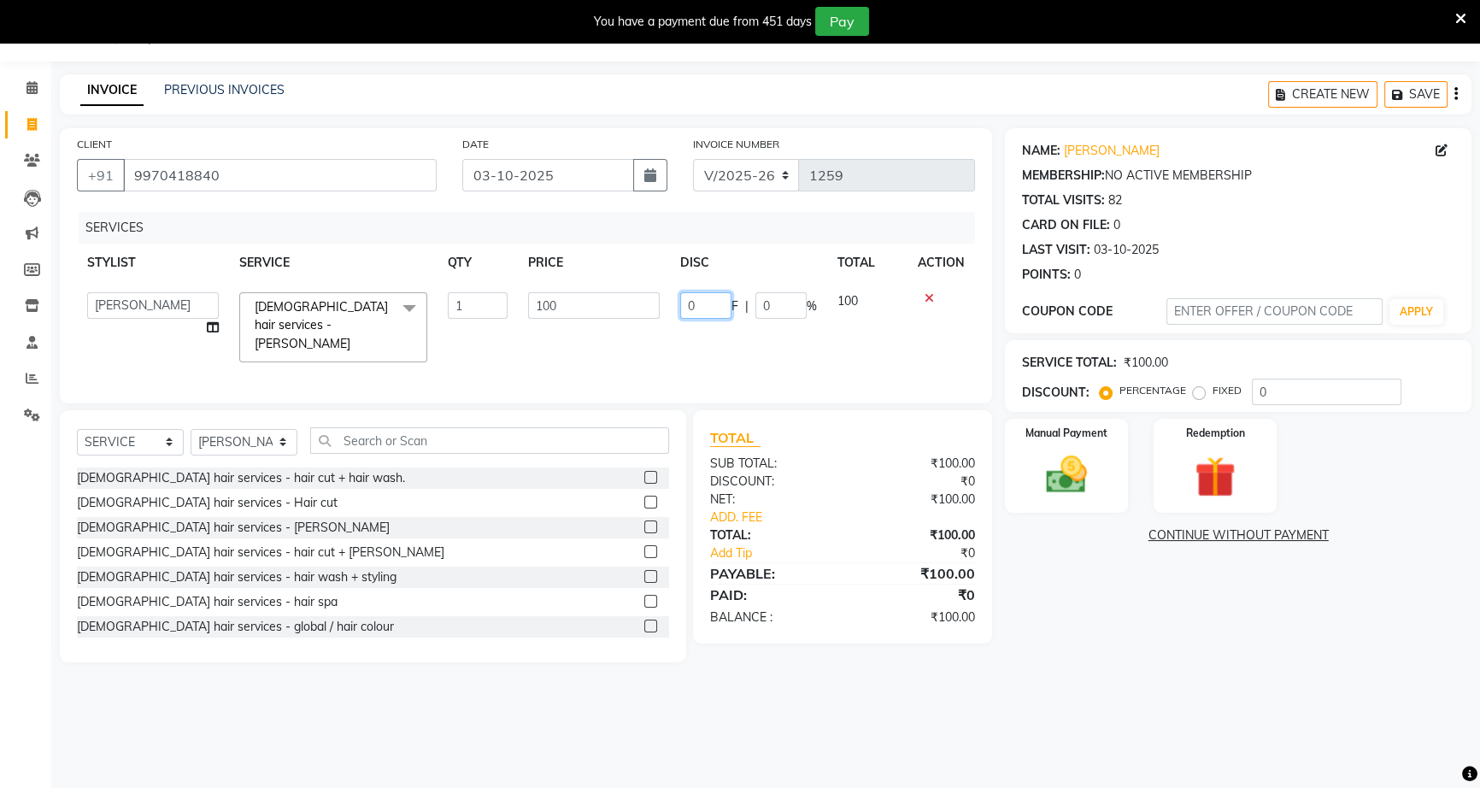
click at [681, 299] on input "0" at bounding box center [705, 305] width 51 height 26
type input "40"
click at [1087, 490] on img at bounding box center [1067, 474] width 69 height 49
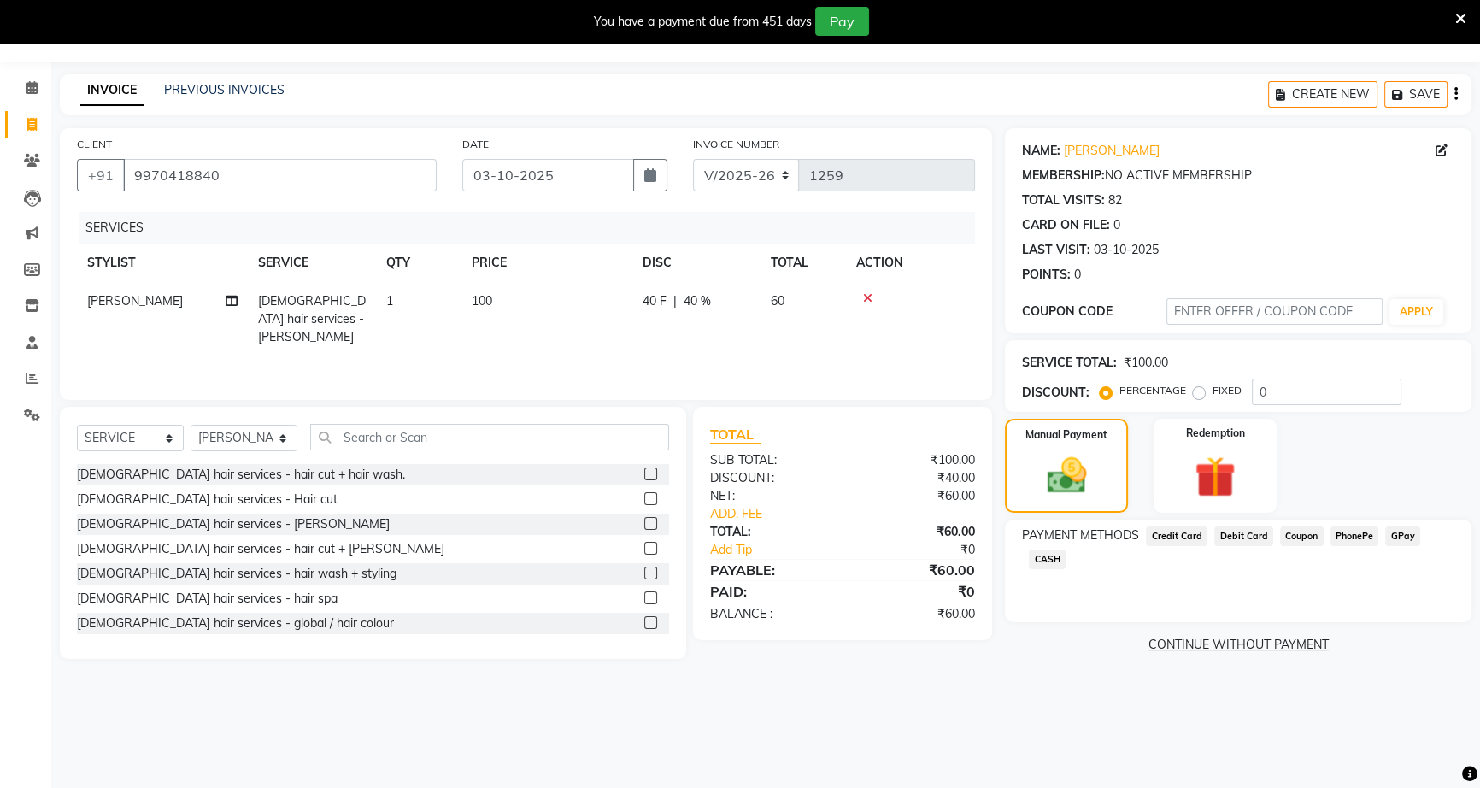
click at [1352, 530] on span "PhonePe" at bounding box center [1355, 537] width 49 height 20
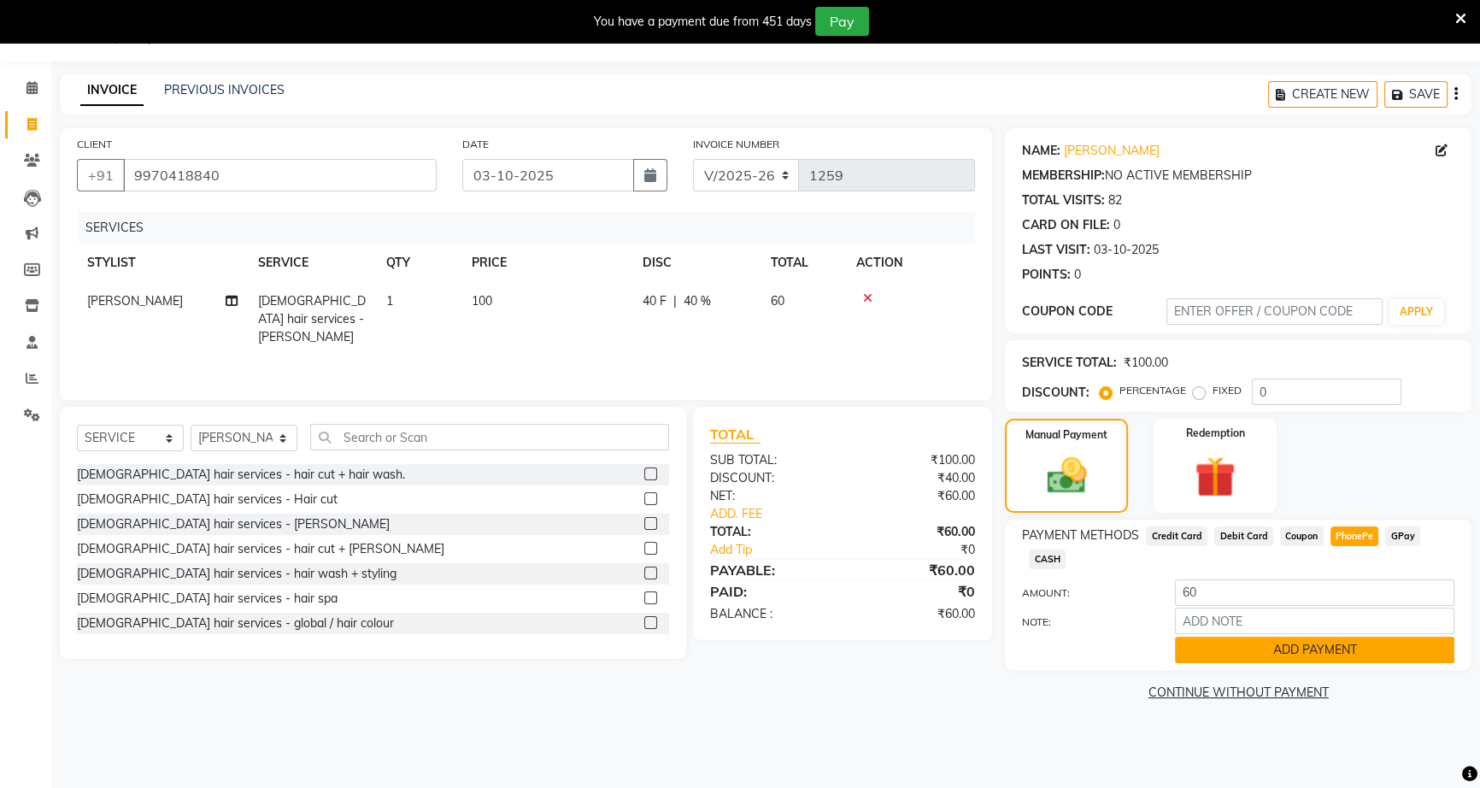
click at [1321, 656] on button "ADD PAYMENT" at bounding box center [1315, 650] width 280 height 26
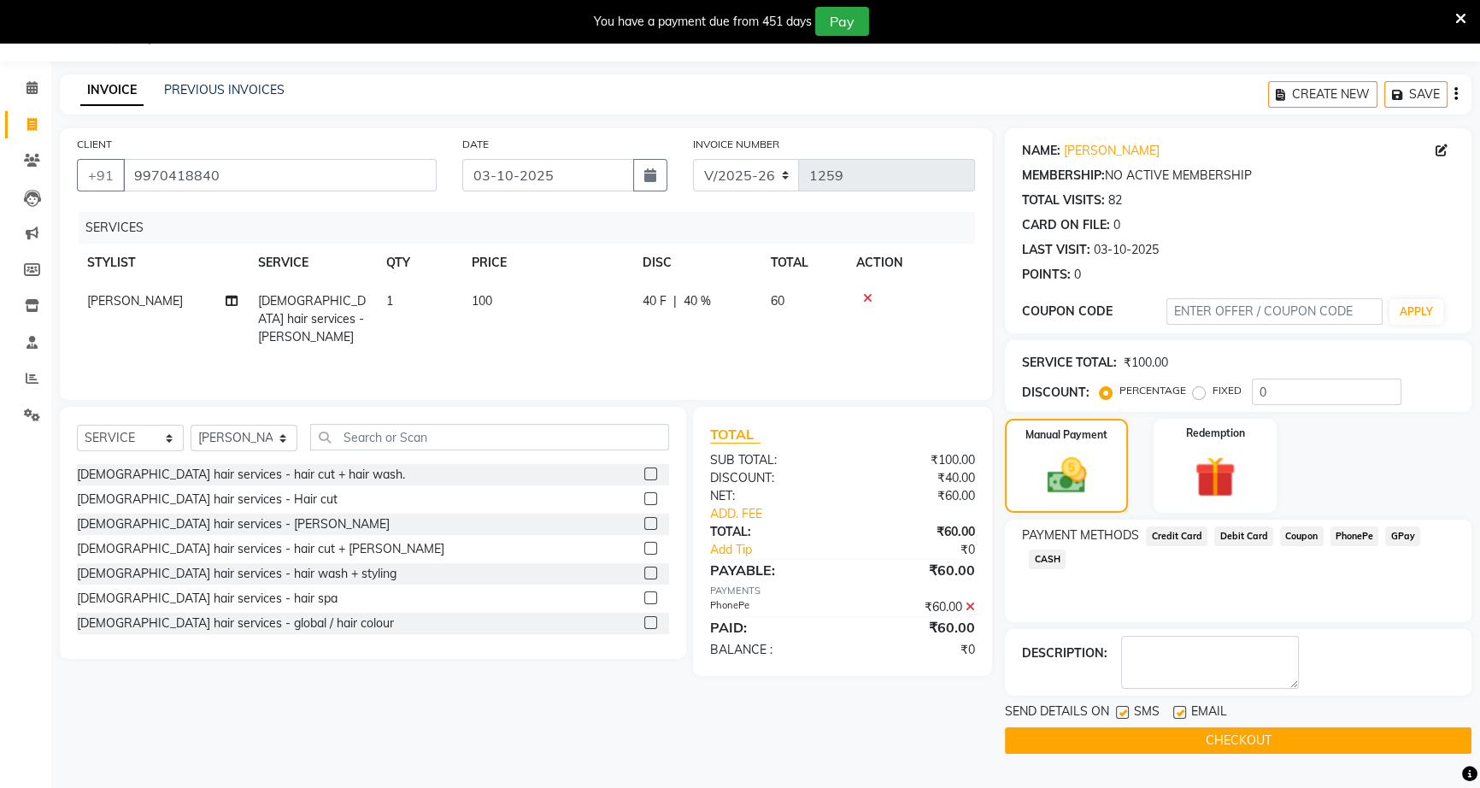
click at [1299, 741] on button "CHECKOUT" at bounding box center [1238, 740] width 467 height 26
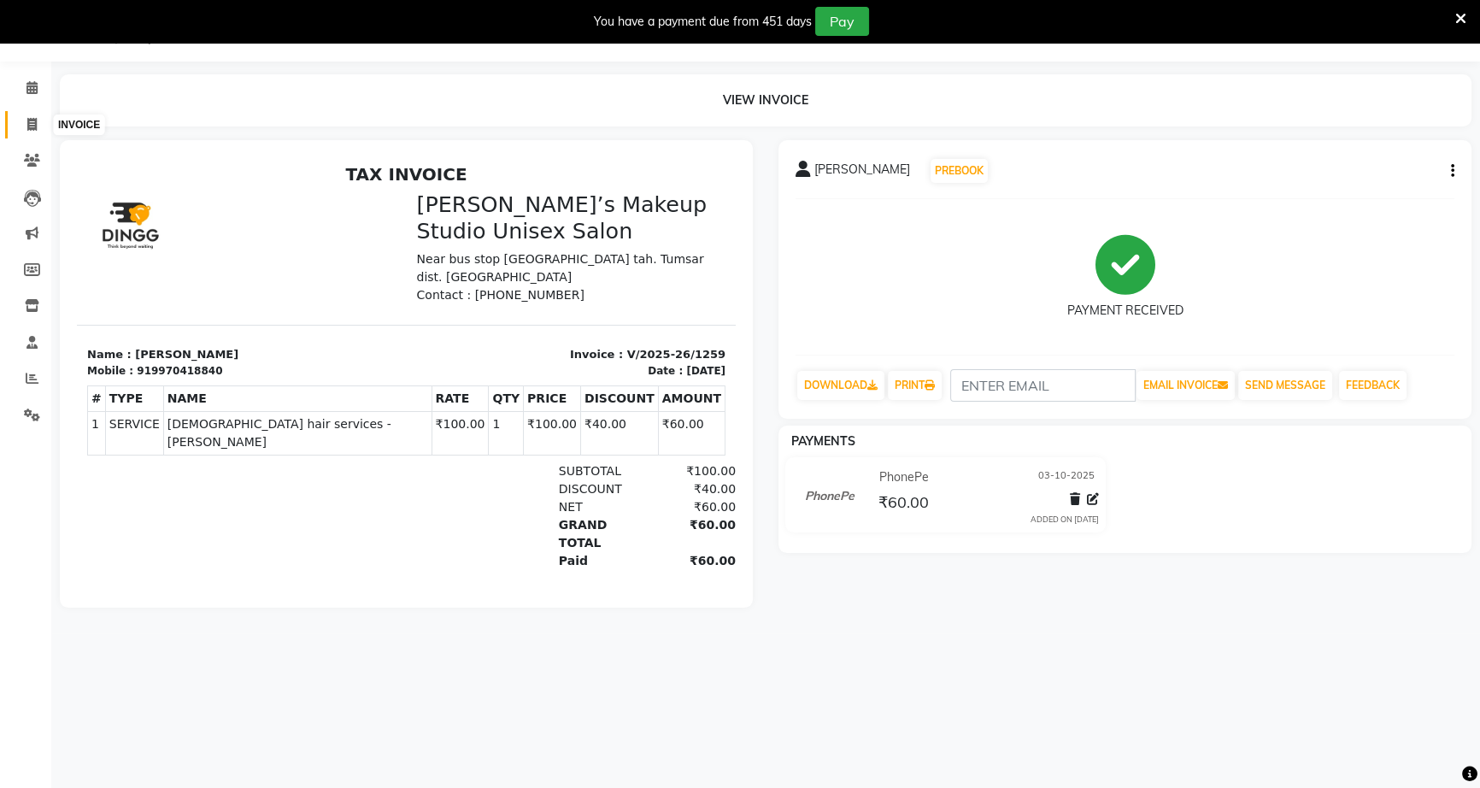
click at [20, 126] on span at bounding box center [32, 125] width 30 height 20
select select "service"
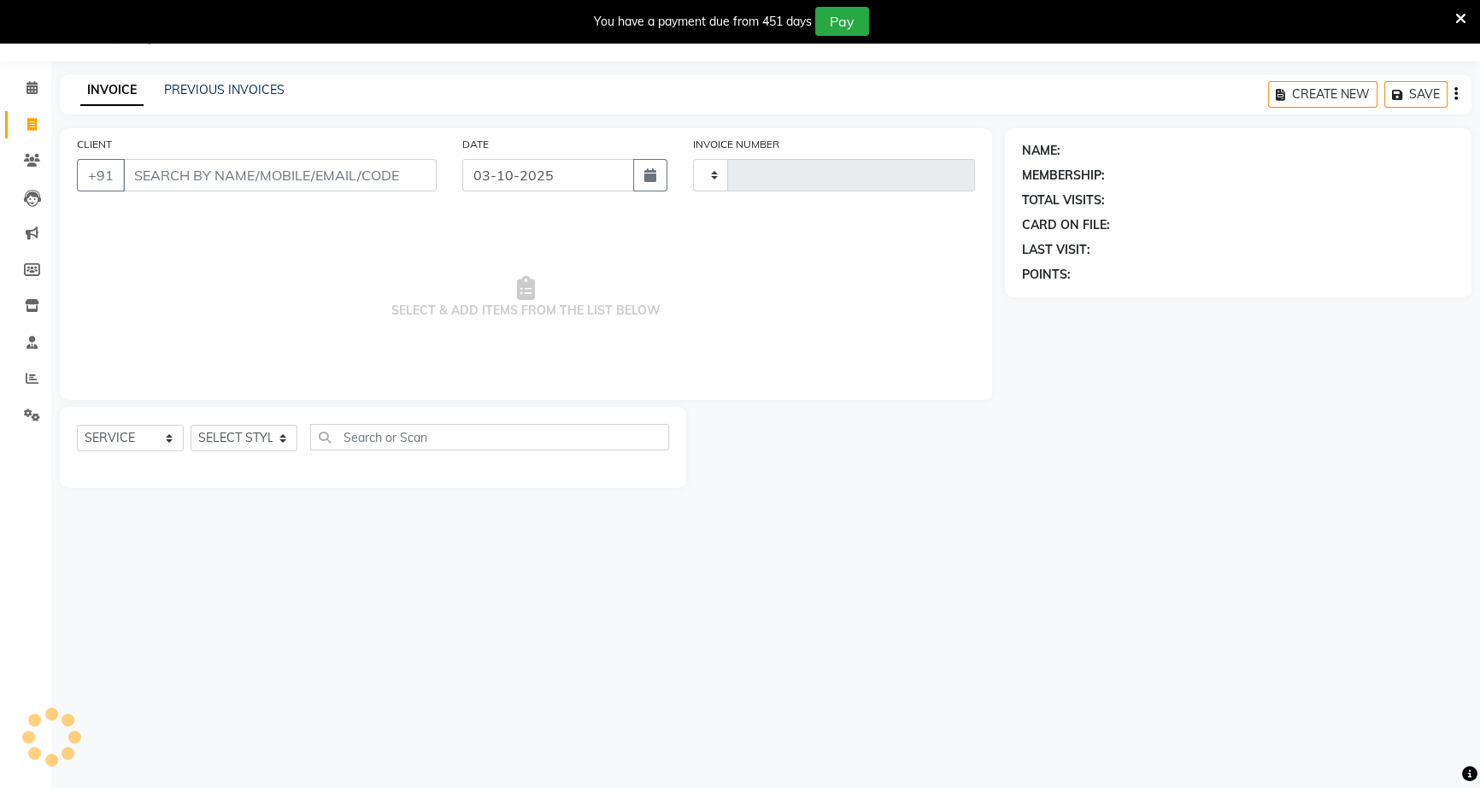
type input "1260"
select select "6543"
click at [156, 188] on input "CLIENT" at bounding box center [280, 175] width 314 height 32
type input "9571550455"
click at [389, 177] on span "ADD CLIENT" at bounding box center [385, 175] width 81 height 17
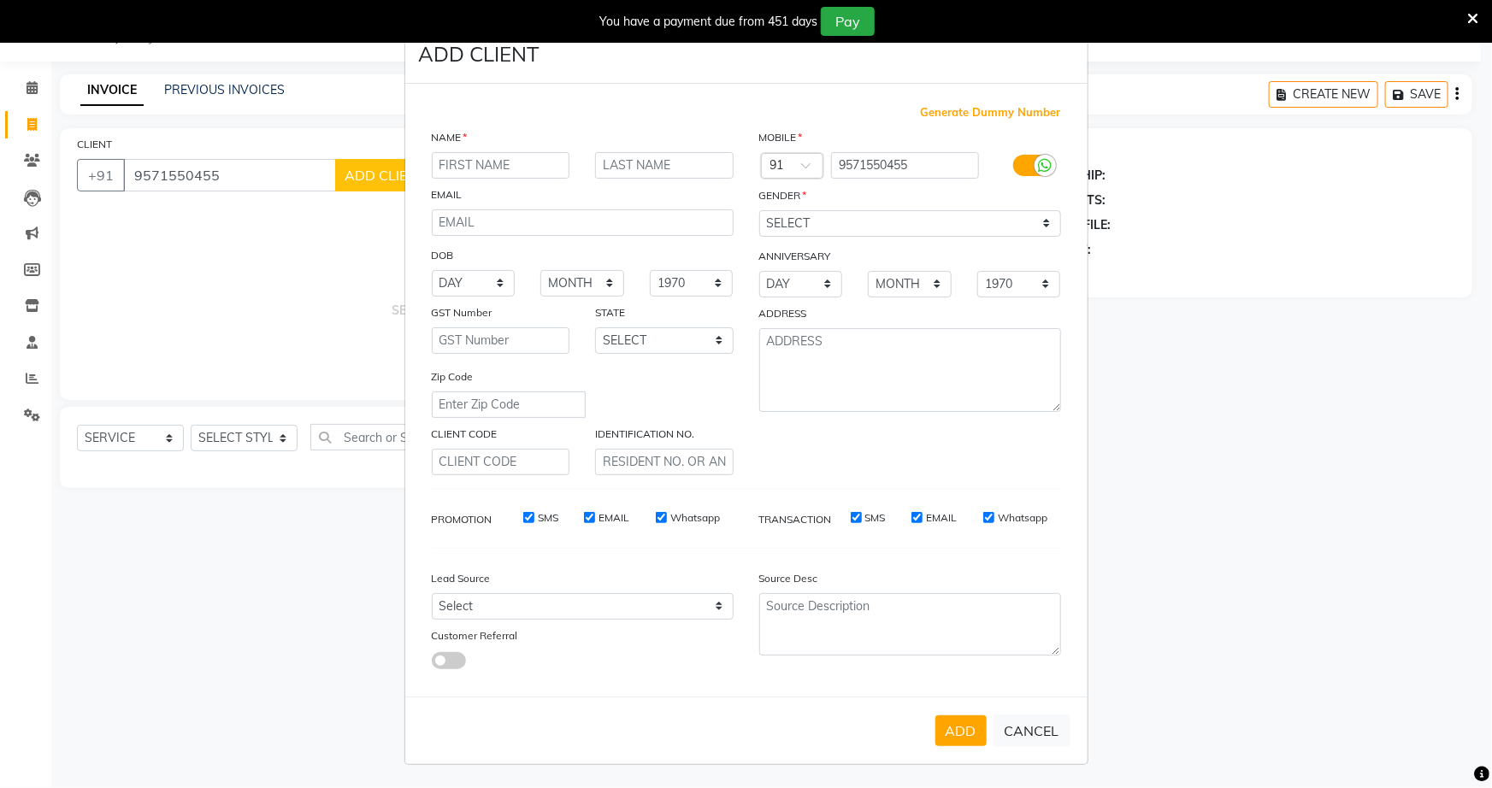
click at [526, 171] on input "text" at bounding box center [501, 165] width 138 height 26
click at [511, 171] on input "SASV" at bounding box center [501, 165] width 138 height 26
type input "S"
type input "[PERSON_NAME]"
drag, startPoint x: 793, startPoint y: 219, endPoint x: 801, endPoint y: 234, distance: 17.2
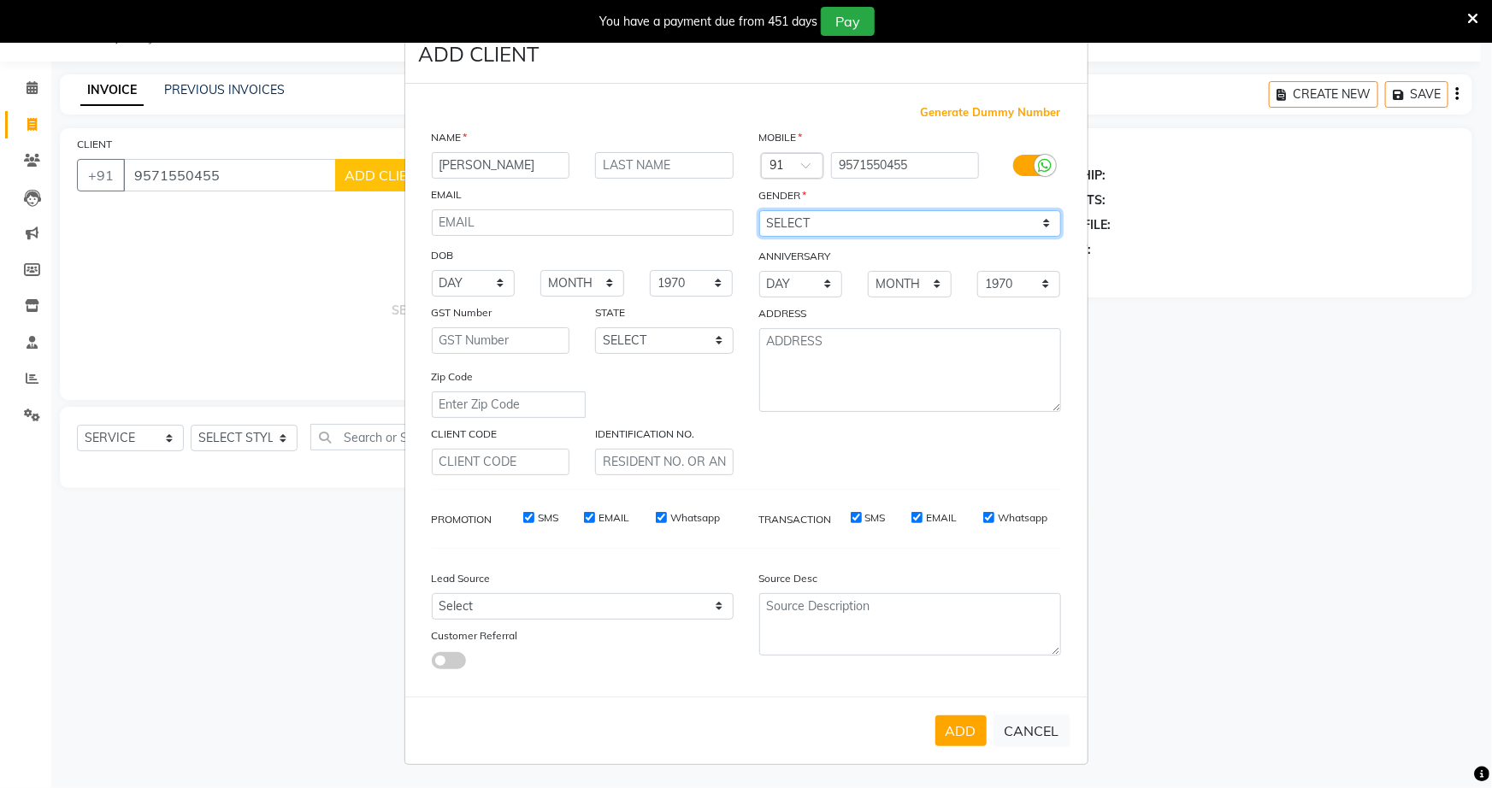
click at [798, 227] on select "SELECT [DEMOGRAPHIC_DATA] [DEMOGRAPHIC_DATA] OTHER PREFER NOT TO SAY" at bounding box center [910, 223] width 302 height 26
select select "[DEMOGRAPHIC_DATA]"
click at [759, 210] on select "SELECT [DEMOGRAPHIC_DATA] [DEMOGRAPHIC_DATA] OTHER PREFER NOT TO SAY" at bounding box center [910, 223] width 302 height 26
click at [965, 739] on button "ADD" at bounding box center [960, 730] width 51 height 31
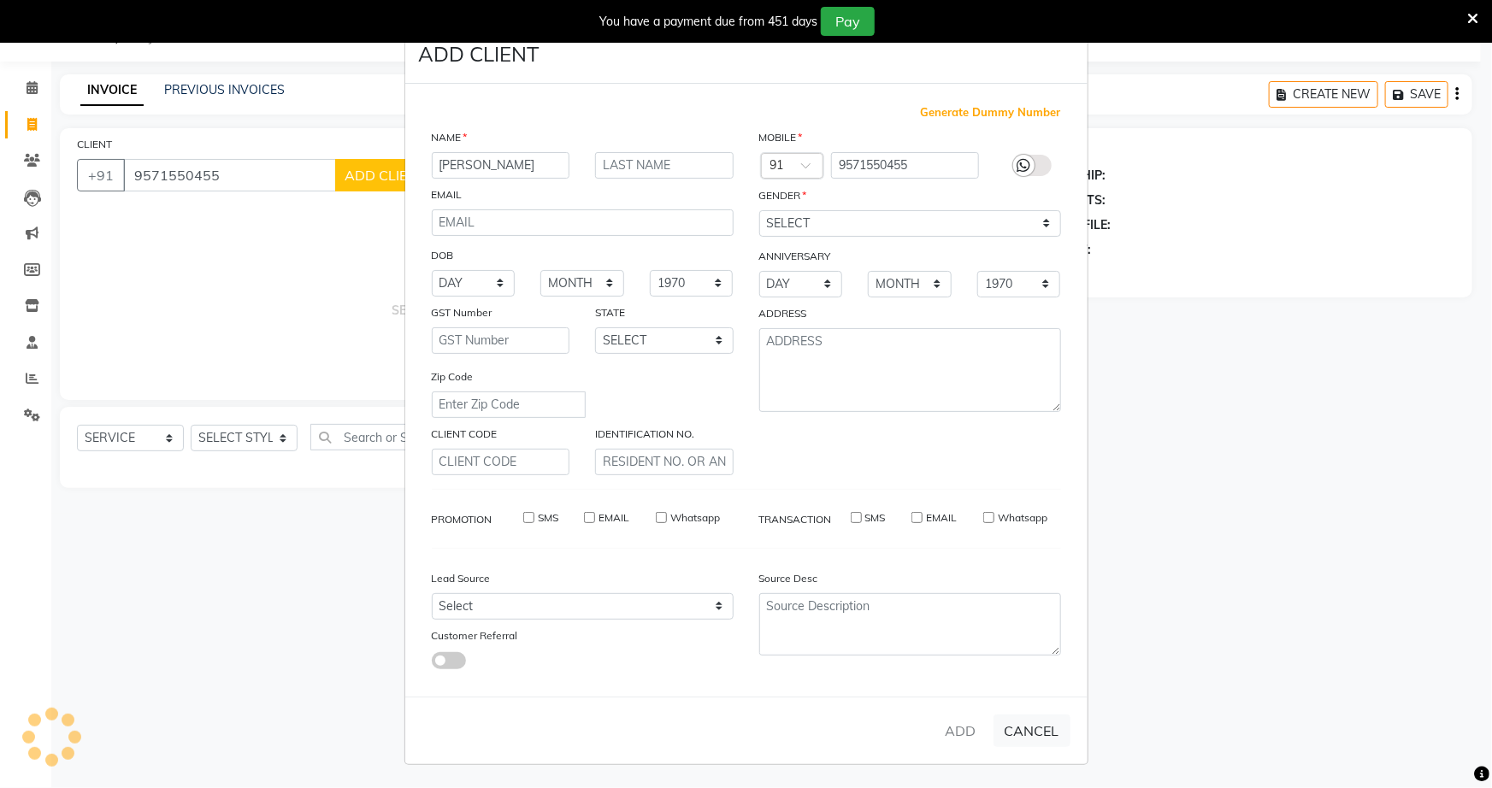
select select
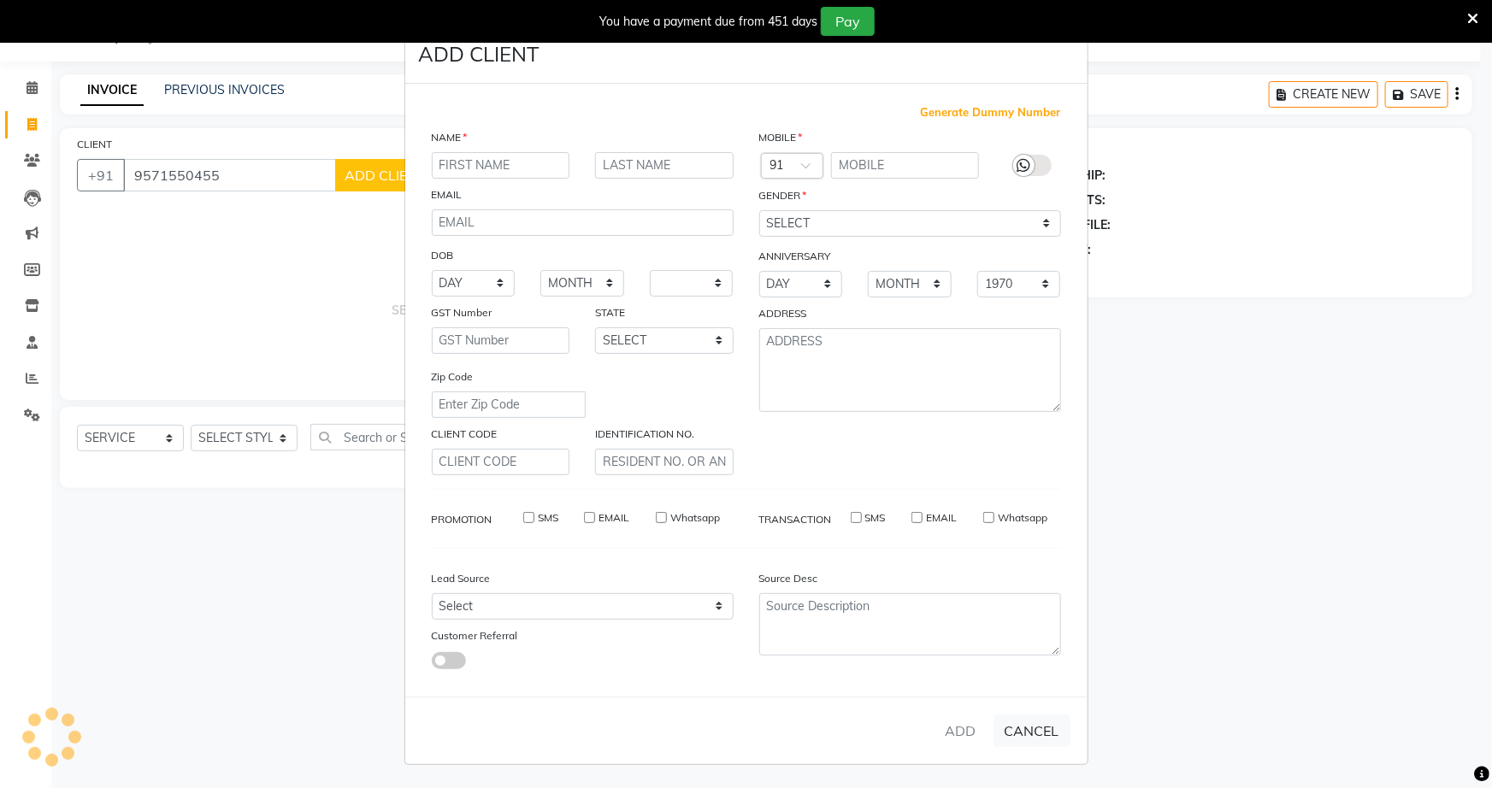
select select
checkbox input "false"
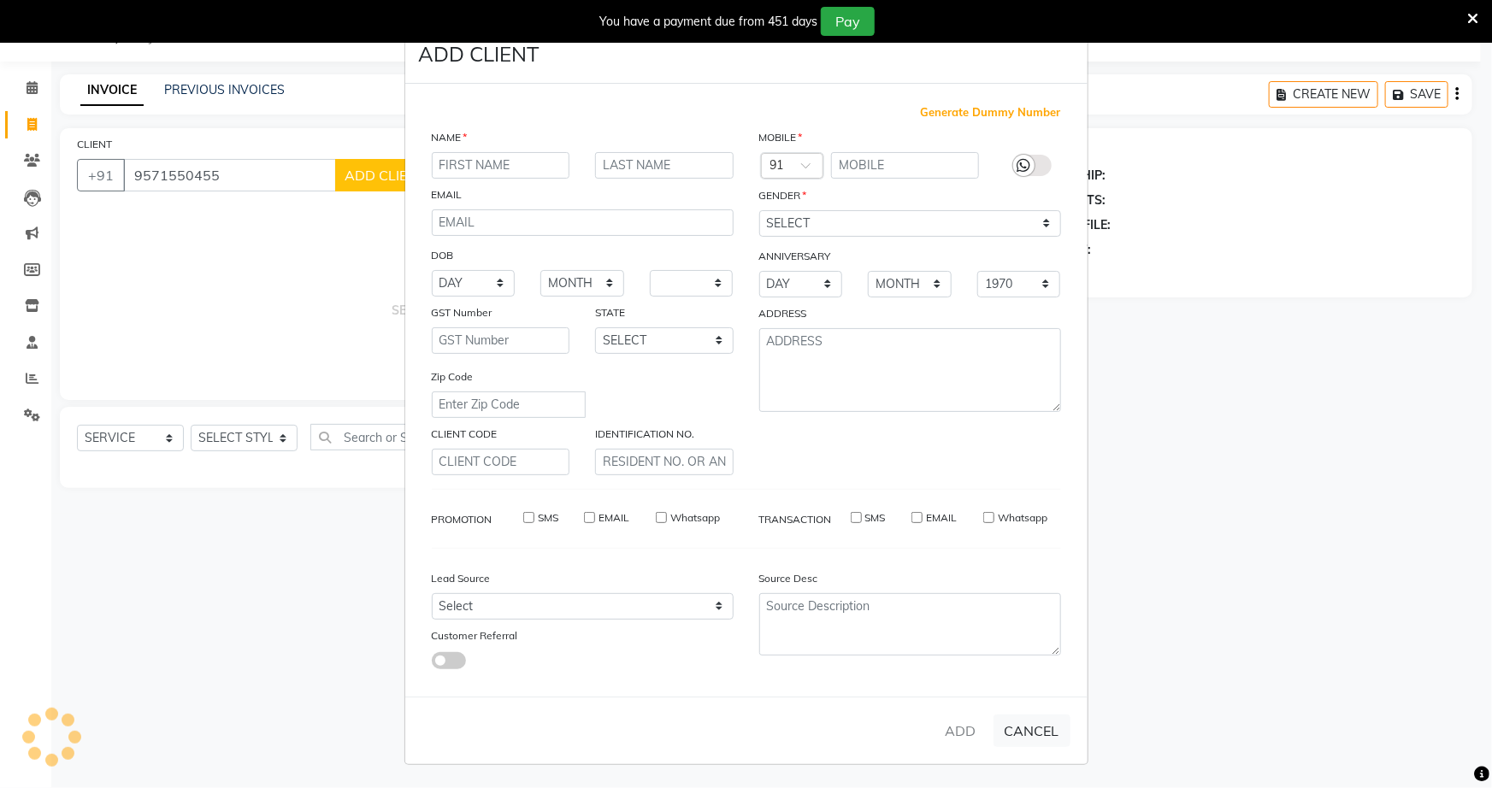
checkbox input "false"
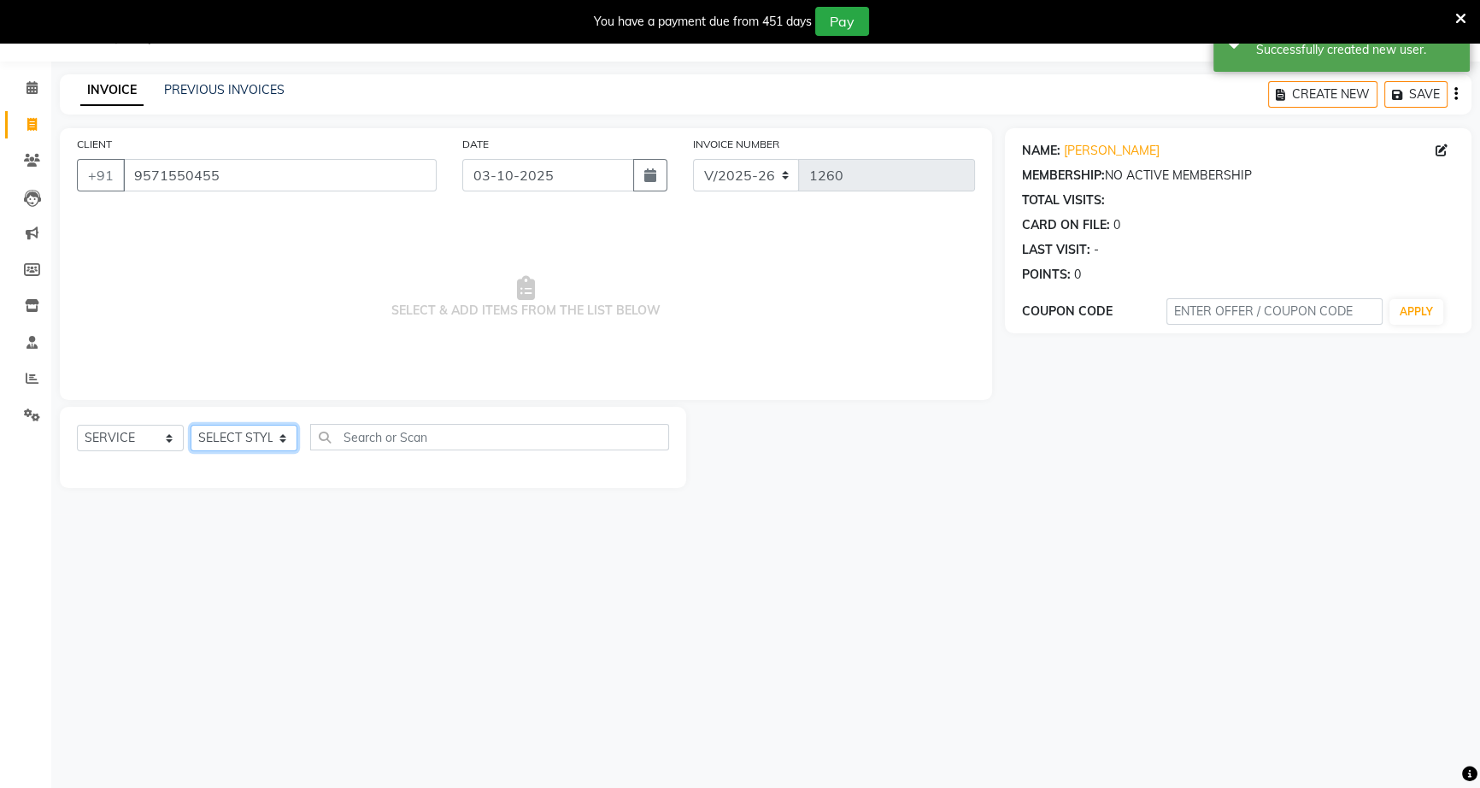
click at [233, 435] on select "SELECT STYLIST [PERSON_NAME] [PERSON_NAME] [PERSON_NAME] [PERSON_NAME] rekha [P…" at bounding box center [244, 438] width 107 height 26
select select "89140"
click at [191, 425] on select "SELECT STYLIST [PERSON_NAME] [PERSON_NAME] [PERSON_NAME] [PERSON_NAME] rekha [P…" at bounding box center [244, 438] width 107 height 26
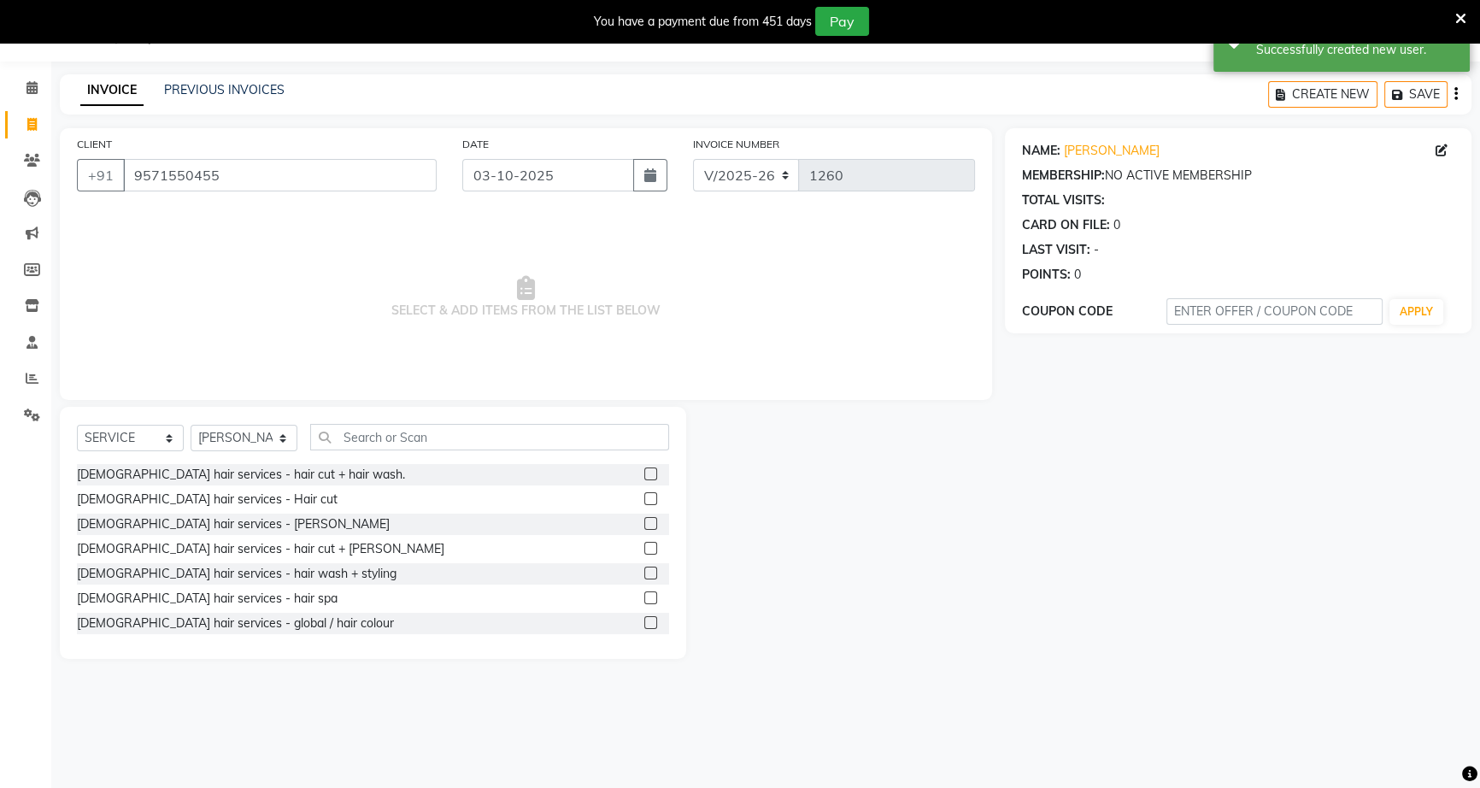
click at [645, 524] on label at bounding box center [651, 523] width 13 height 13
click at [645, 524] on input "checkbox" at bounding box center [650, 524] width 11 height 11
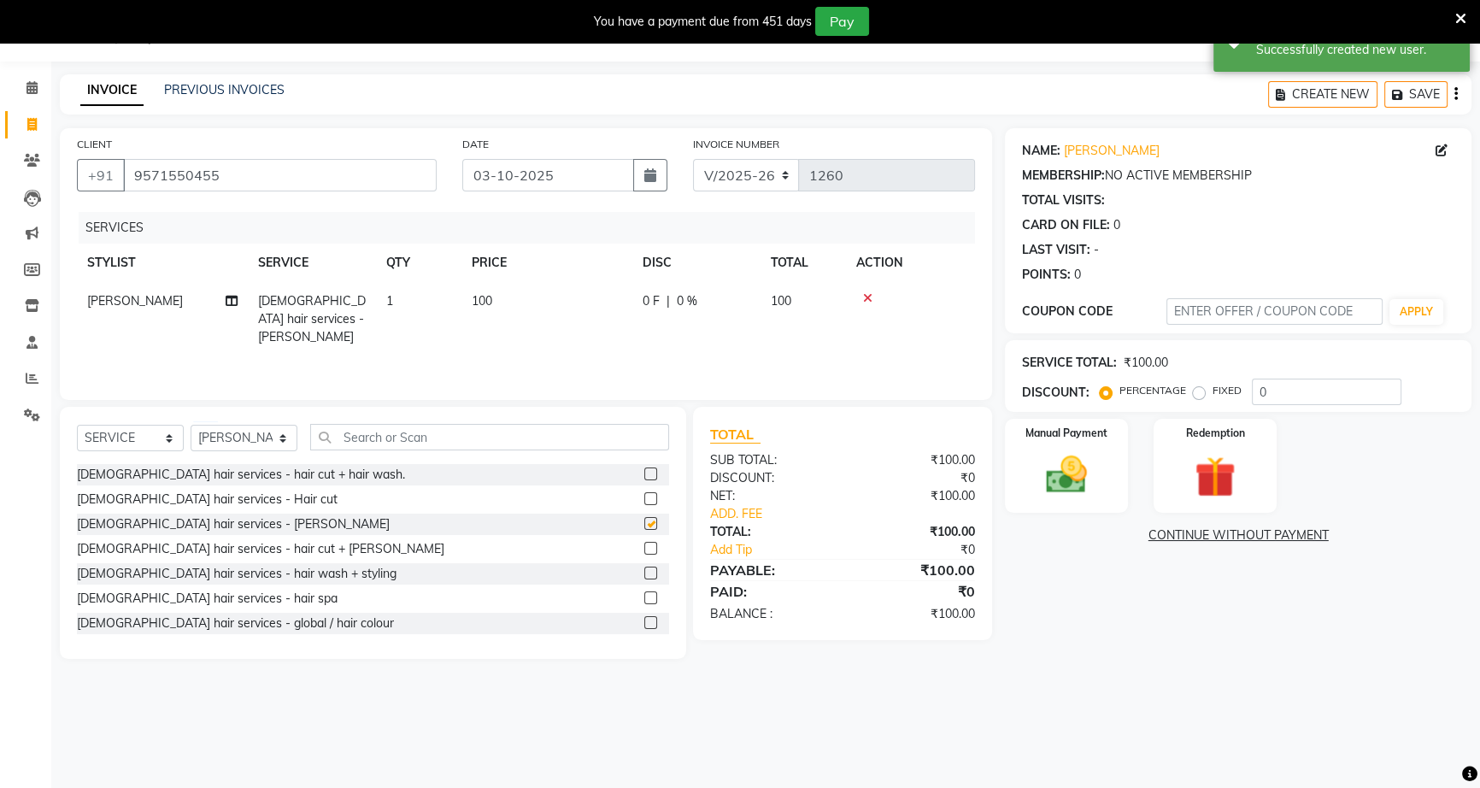
checkbox input "false"
click at [677, 303] on span "0 %" at bounding box center [687, 301] width 21 height 18
select select "89140"
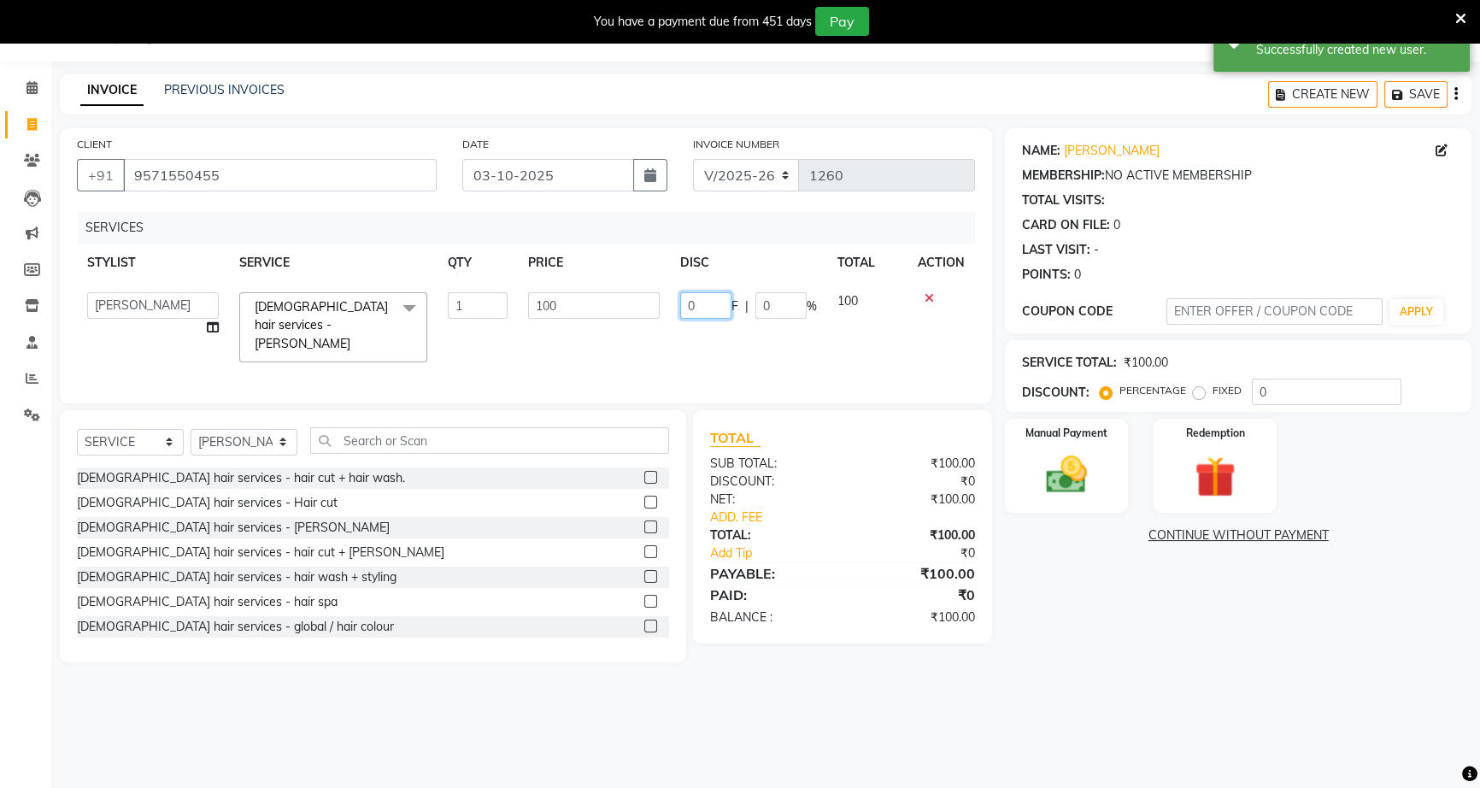
click at [686, 299] on input "0" at bounding box center [705, 305] width 51 height 26
type input "40"
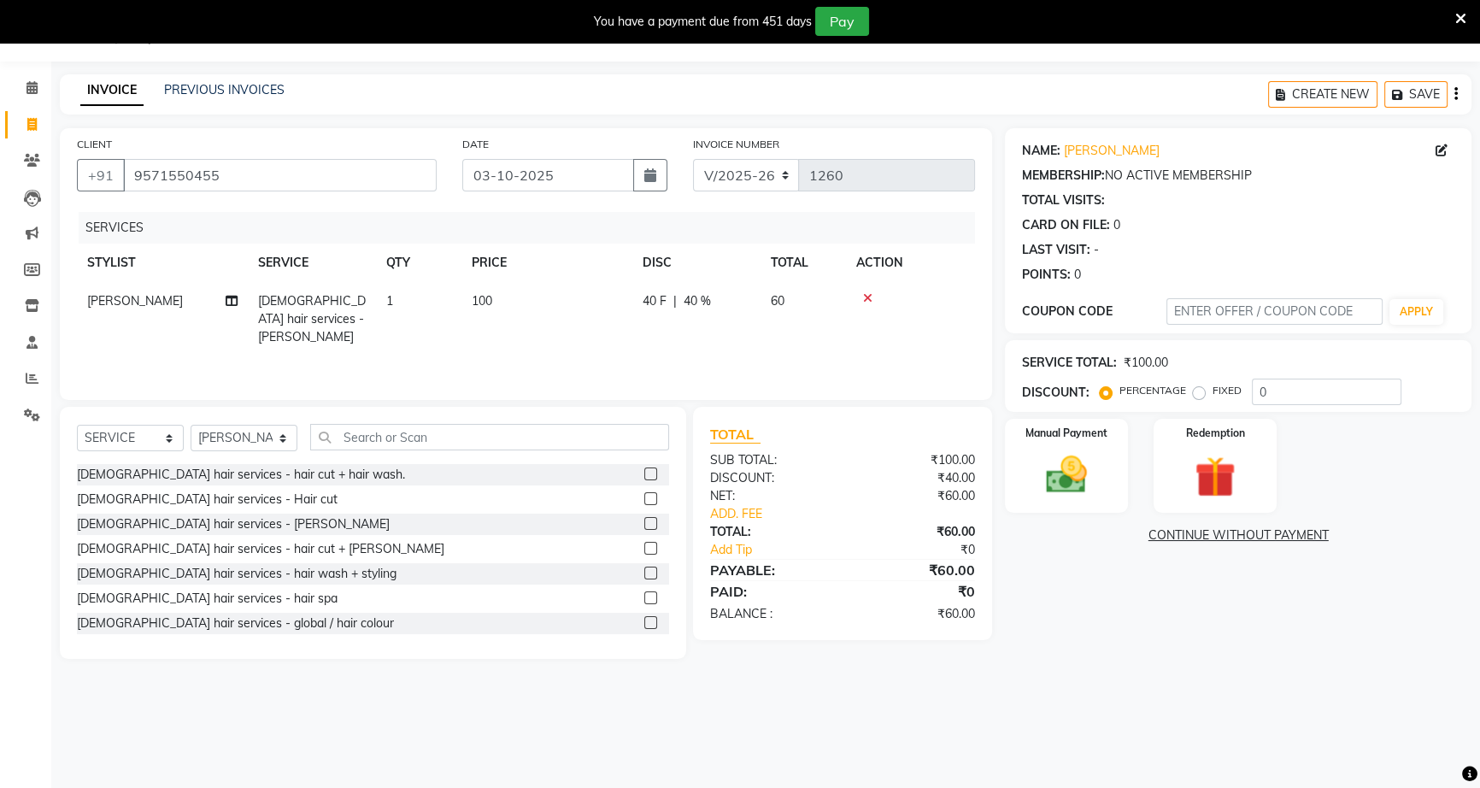
click at [1064, 579] on div "NAME: [PERSON_NAME] MEMBERSHIP: NO ACTIVE MEMBERSHIP TOTAL VISITS: CARD ON FILE…" at bounding box center [1245, 393] width 480 height 531
drag, startPoint x: 1087, startPoint y: 480, endPoint x: 1104, endPoint y: 505, distance: 30.1
click at [1090, 482] on img at bounding box center [1067, 474] width 69 height 49
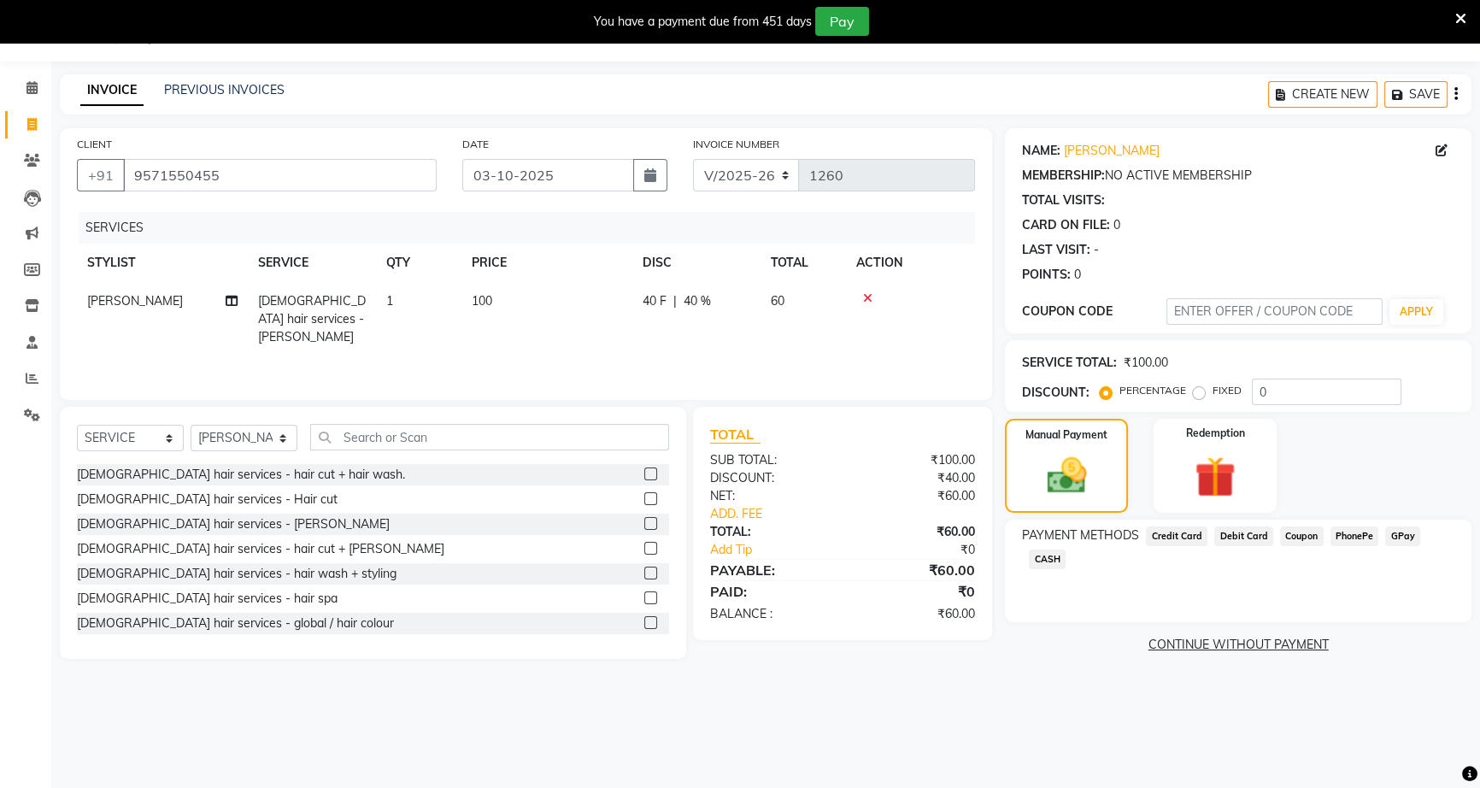
click at [1045, 556] on span "CASH" at bounding box center [1047, 560] width 37 height 20
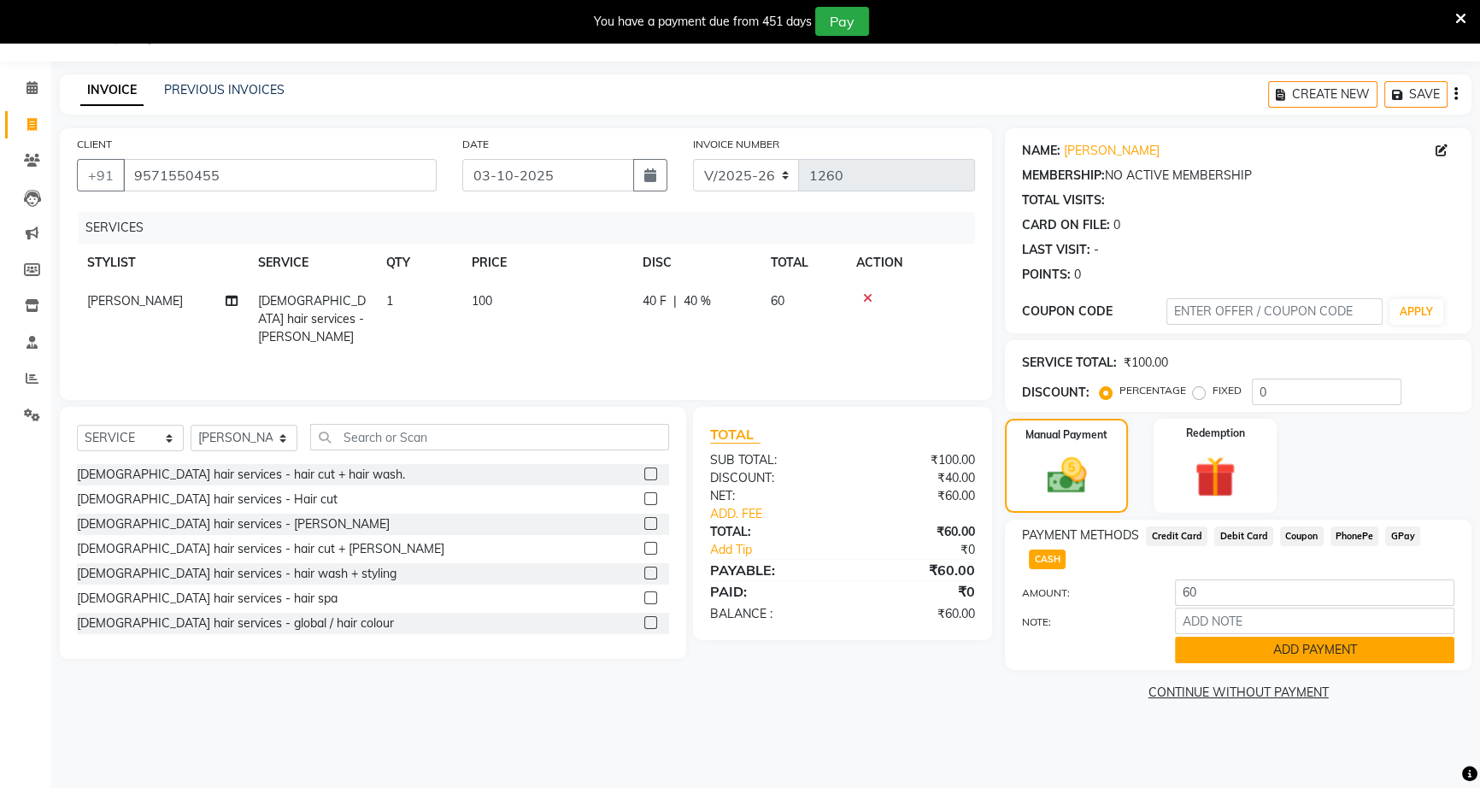
click at [1402, 652] on button "ADD PAYMENT" at bounding box center [1315, 650] width 280 height 26
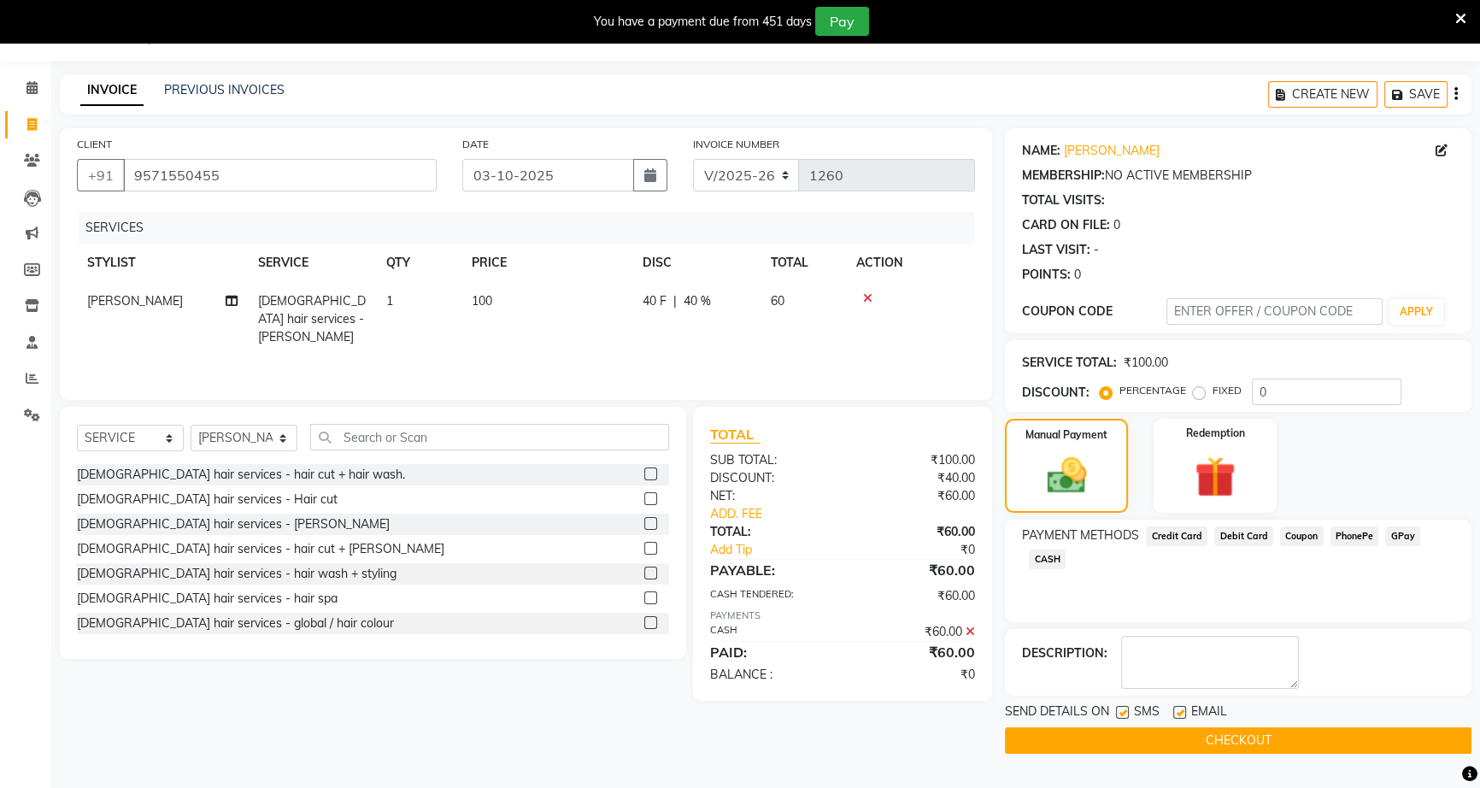
click at [1345, 742] on button "CHECKOUT" at bounding box center [1238, 740] width 467 height 26
